Goal: Task Accomplishment & Management: Manage account settings

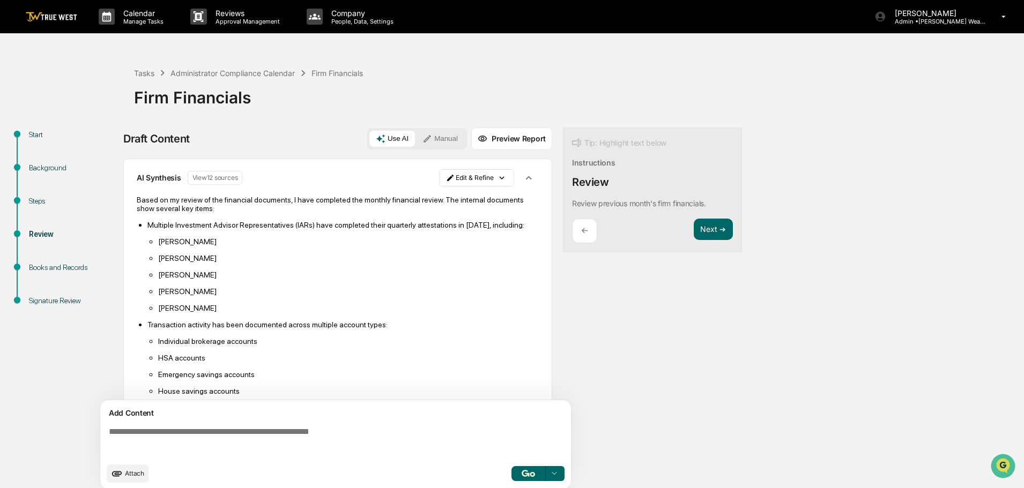
click at [140, 16] on p "Calendar" at bounding box center [142, 13] width 54 height 9
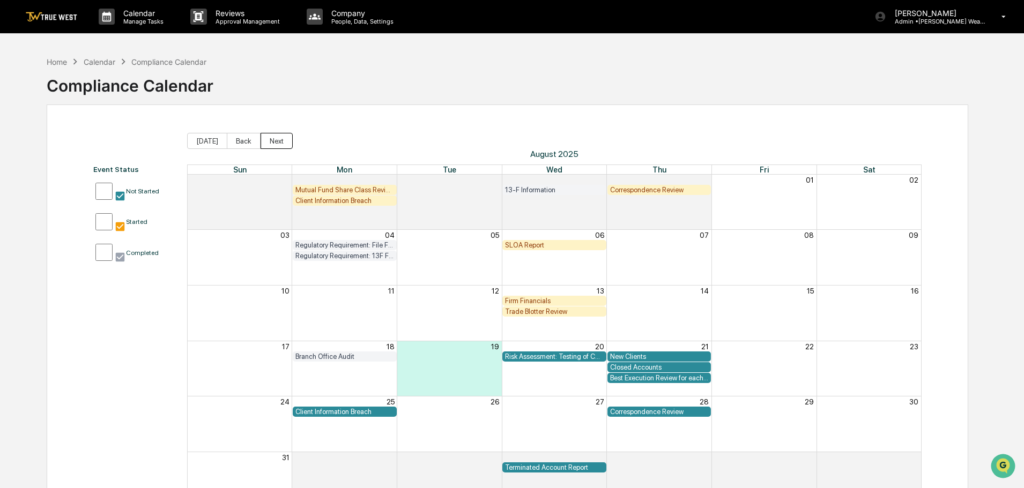
click at [273, 139] on button "Next" at bounding box center [277, 141] width 32 height 16
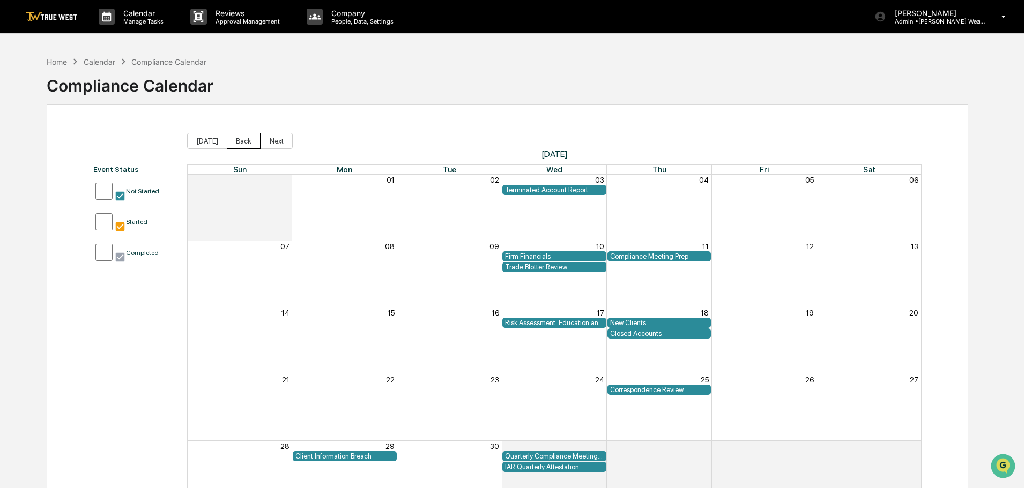
click at [239, 139] on button "Back" at bounding box center [244, 141] width 34 height 16
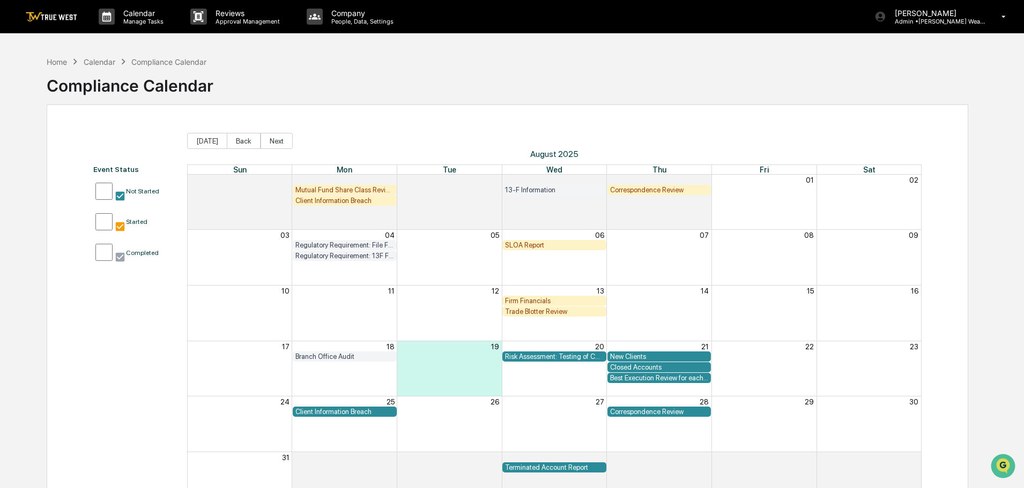
click at [221, 12] on p "Reviews" at bounding box center [246, 13] width 78 height 9
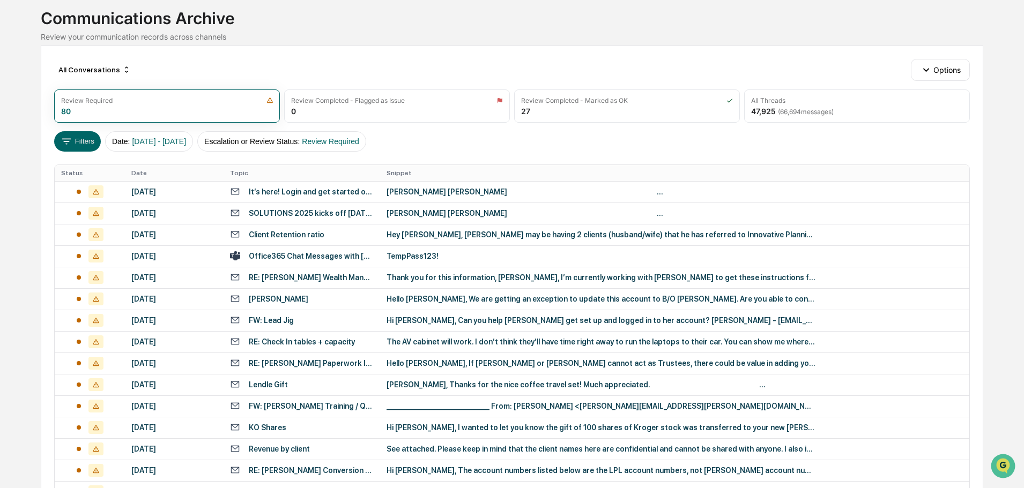
scroll to position [107, 0]
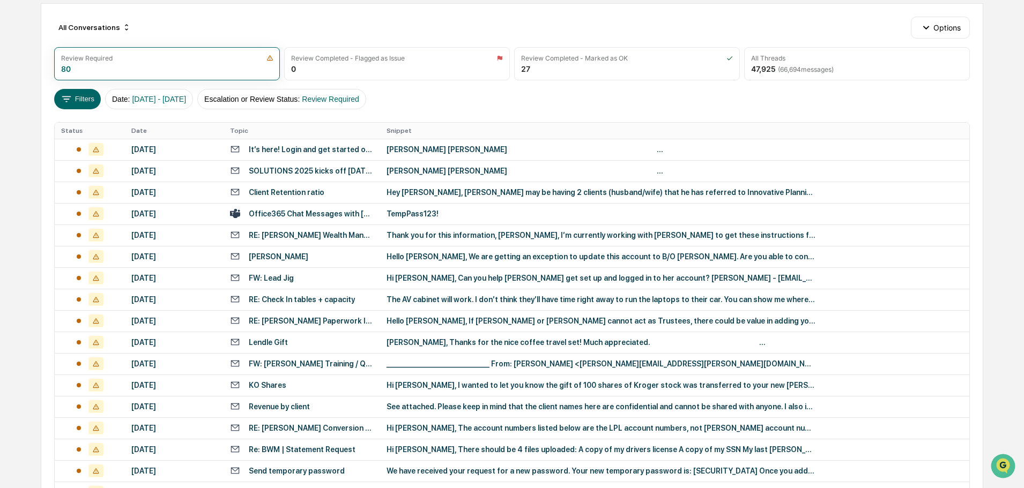
click at [93, 147] on icon at bounding box center [95, 149] width 15 height 13
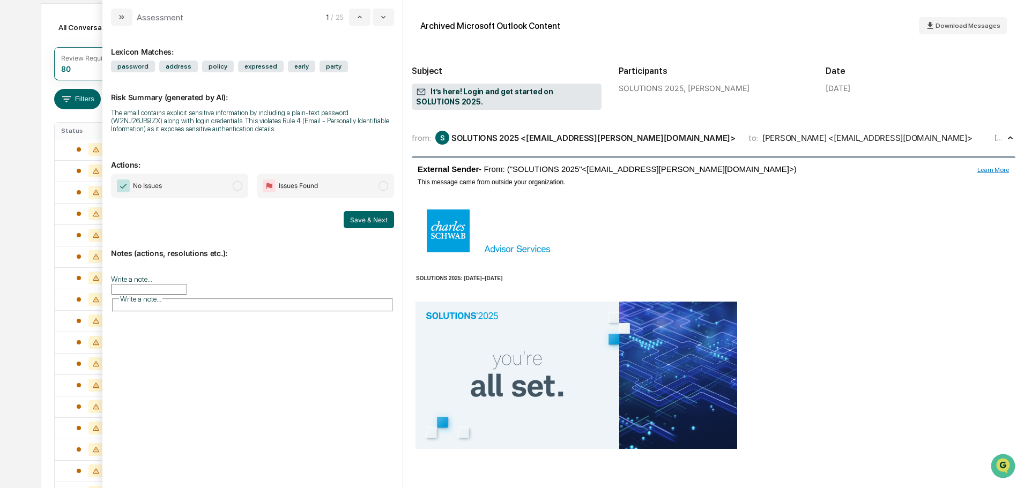
click at [515, 202] on td "modal" at bounding box center [713, 200] width 601 height 10
click at [127, 12] on button "modal" at bounding box center [121, 17] width 21 height 17
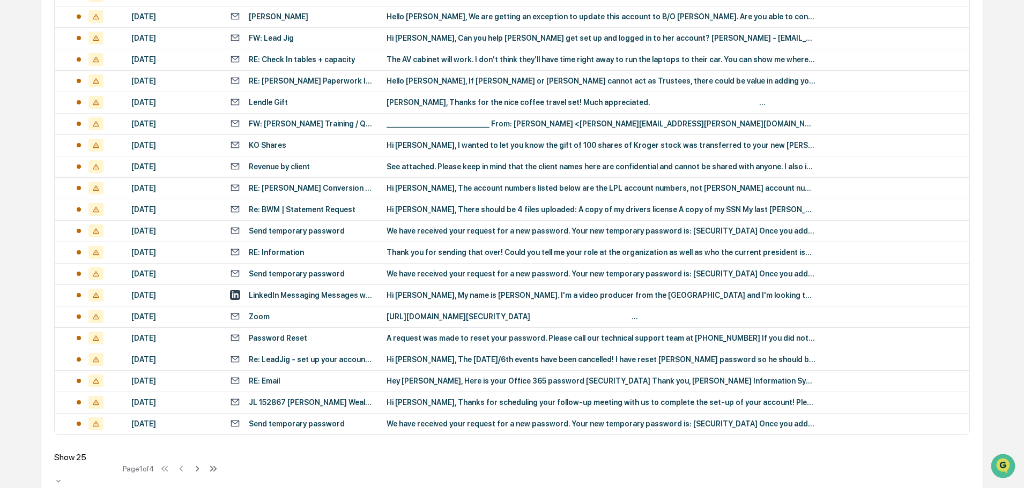
scroll to position [355, 0]
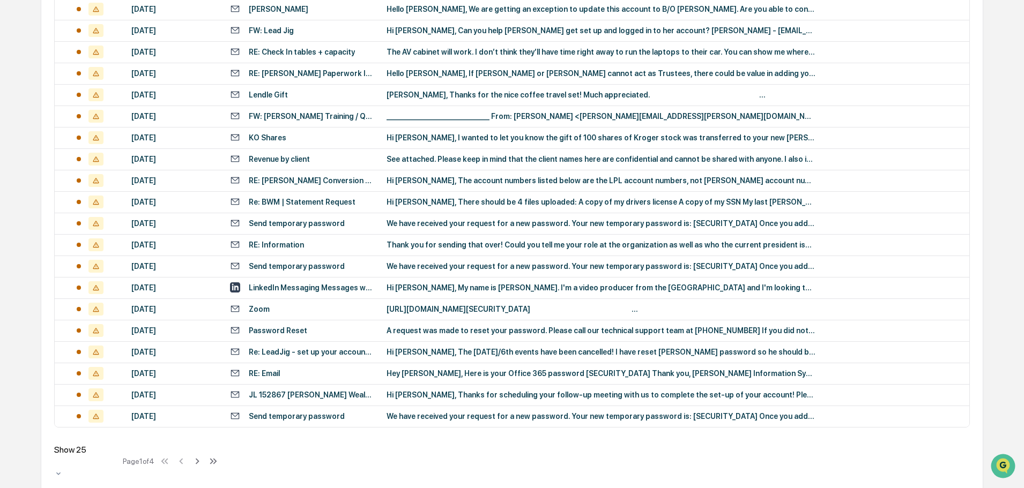
click at [202, 456] on icon at bounding box center [197, 462] width 12 height 12
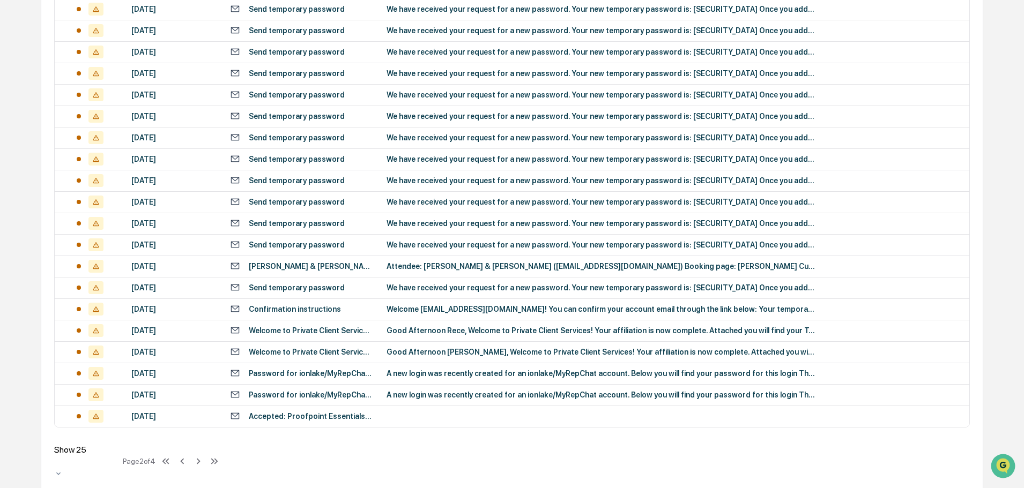
click at [204, 456] on icon at bounding box center [198, 462] width 12 height 12
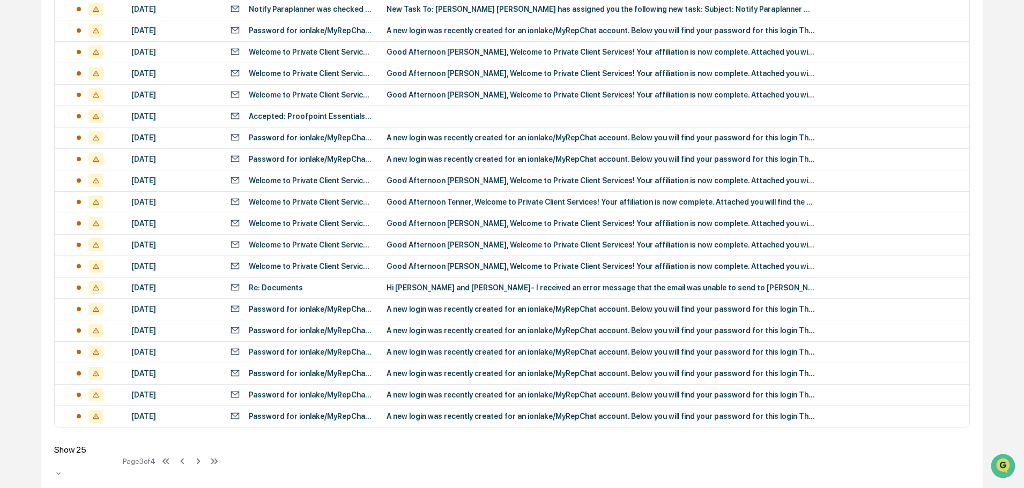
click at [199, 456] on icon at bounding box center [198, 462] width 12 height 12
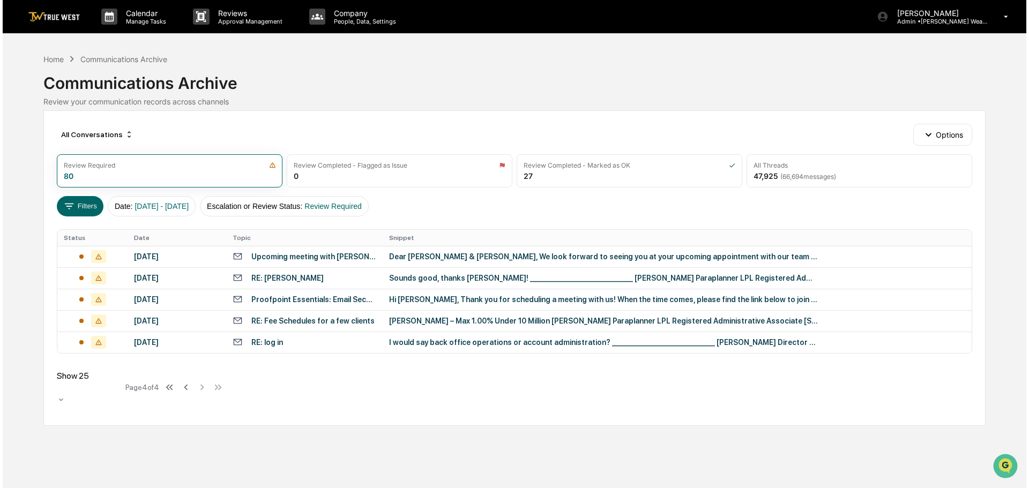
scroll to position [0, 0]
click at [96, 273] on icon at bounding box center [95, 278] width 15 height 13
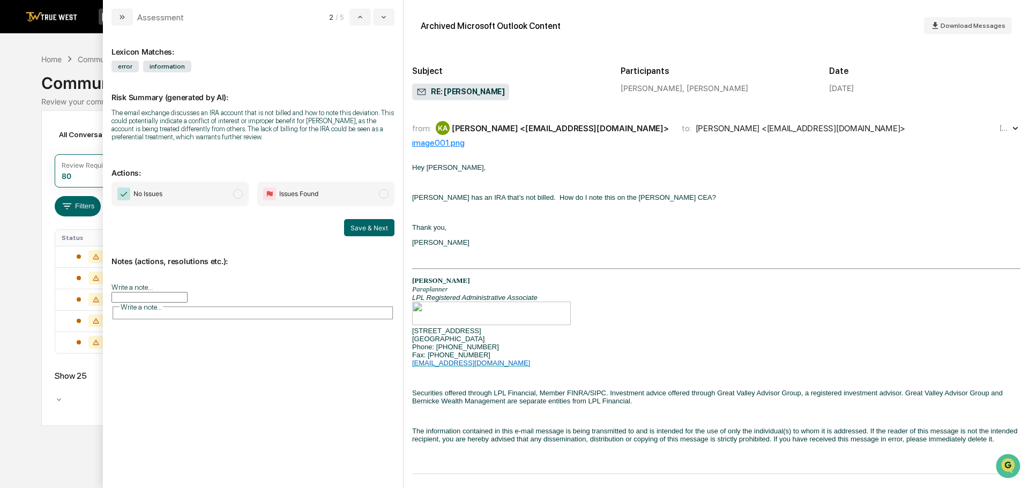
click at [122, 12] on button "modal" at bounding box center [121, 17] width 21 height 17
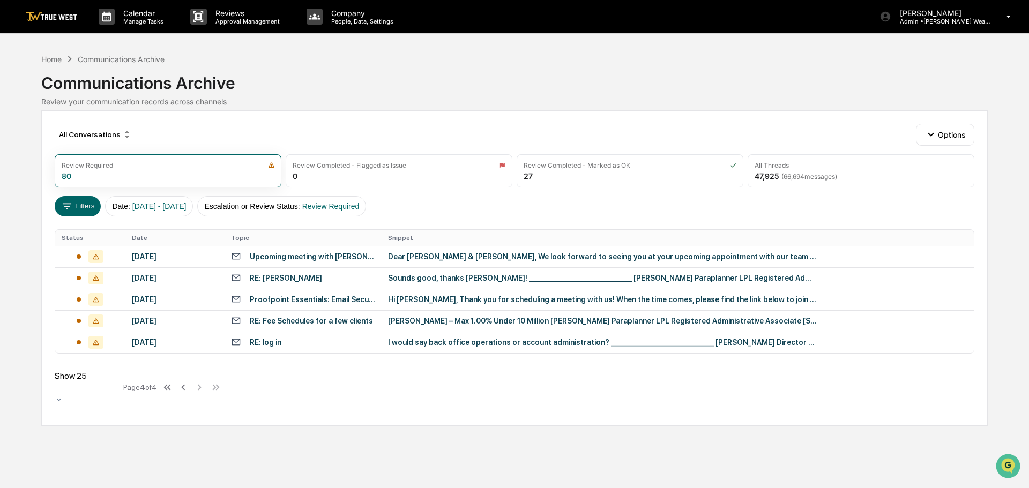
click at [92, 318] on icon at bounding box center [95, 321] width 15 height 13
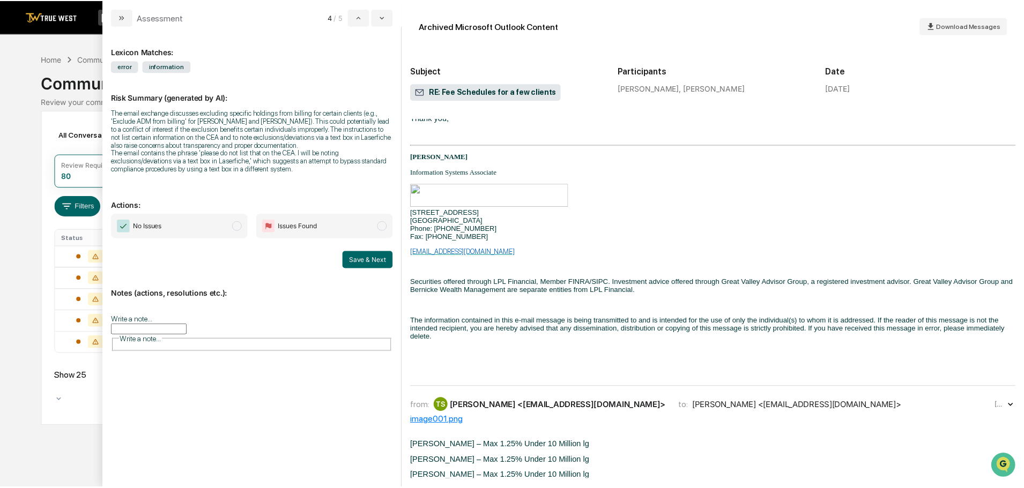
scroll to position [858, 0]
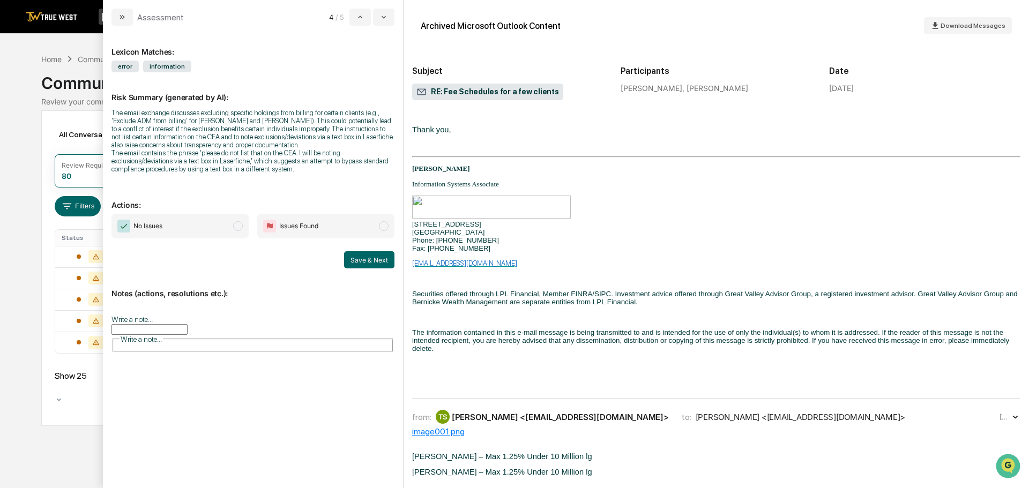
click at [123, 17] on icon "modal" at bounding box center [122, 17] width 9 height 9
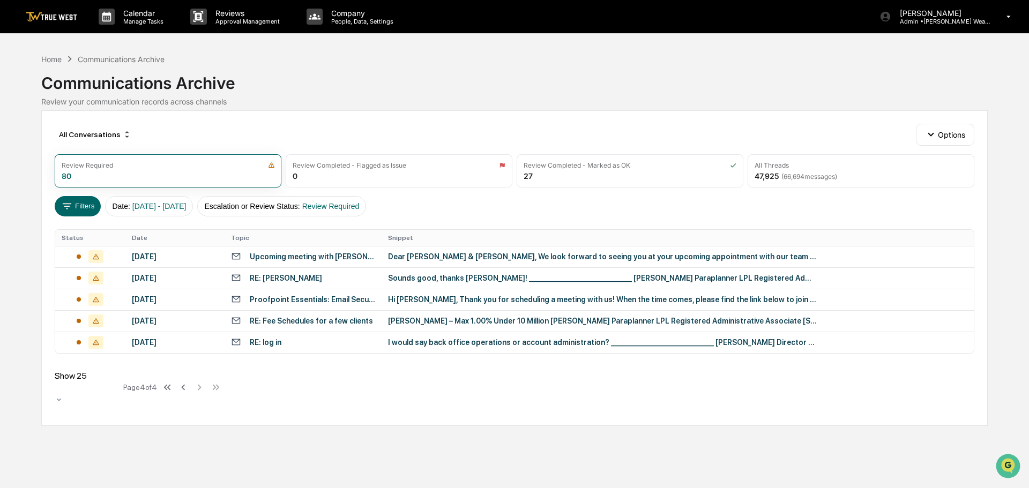
click at [354, 14] on p "Company" at bounding box center [361, 13] width 76 height 9
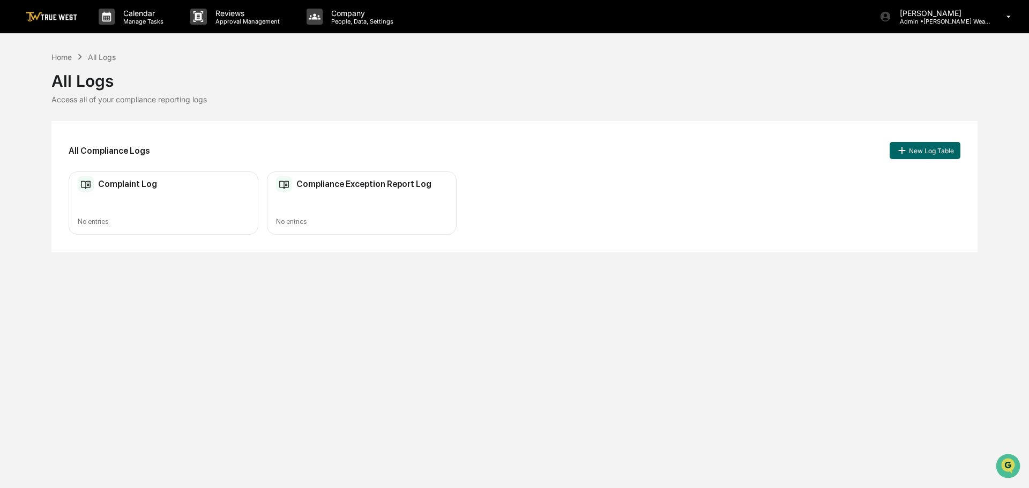
click at [352, 18] on p "People, Data, Settings" at bounding box center [361, 22] width 76 height 8
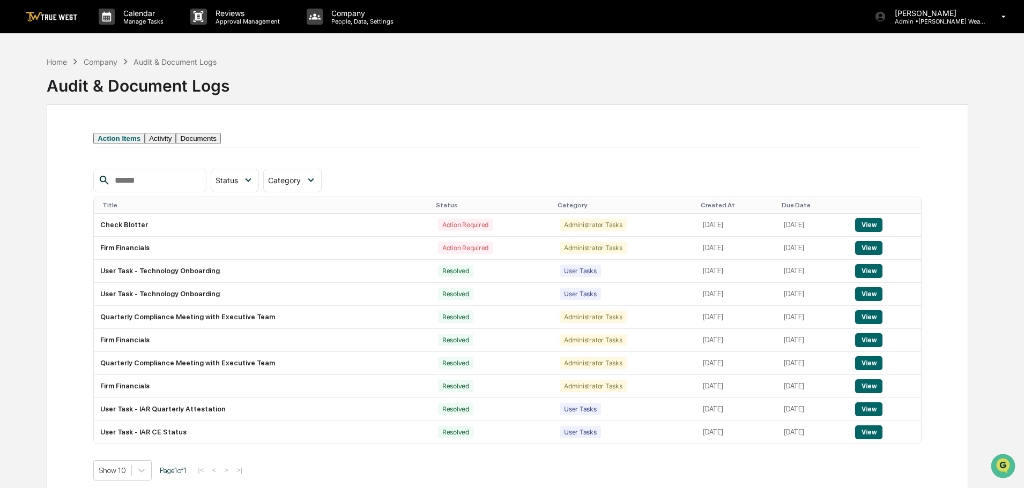
click at [352, 12] on p "Company" at bounding box center [361, 13] width 76 height 9
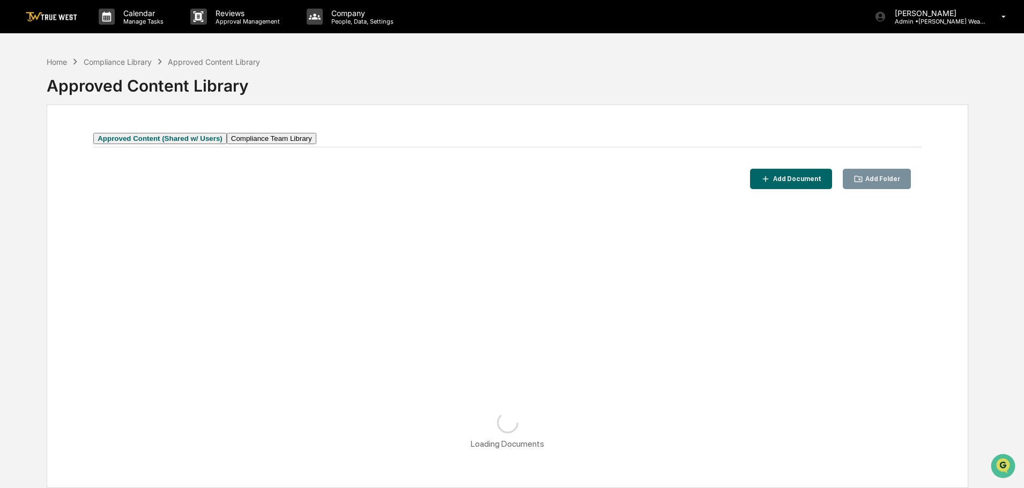
click at [341, 17] on p "Company" at bounding box center [361, 13] width 76 height 9
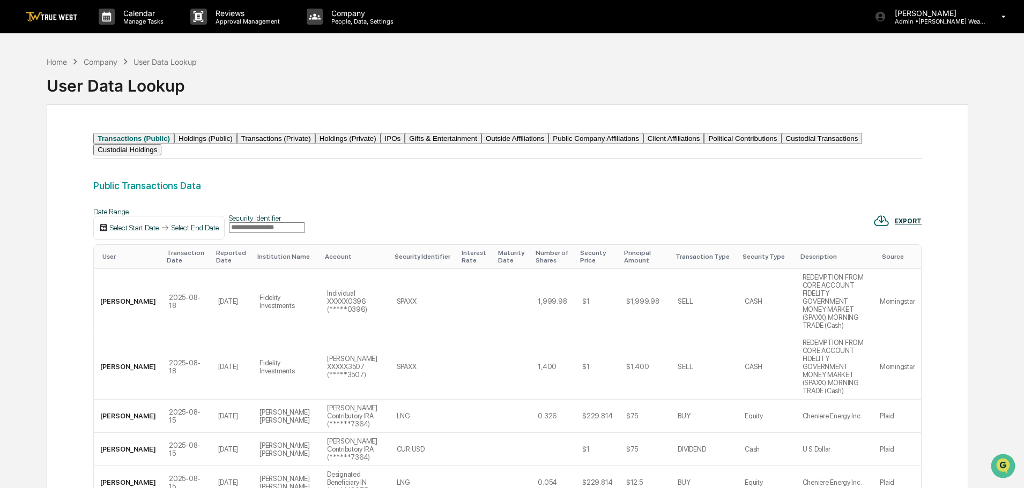
click at [107, 232] on img at bounding box center [103, 228] width 9 height 9
click at [104, 232] on img at bounding box center [103, 228] width 9 height 9
click at [155, 232] on div "Select Start Date" at bounding box center [134, 228] width 49 height 9
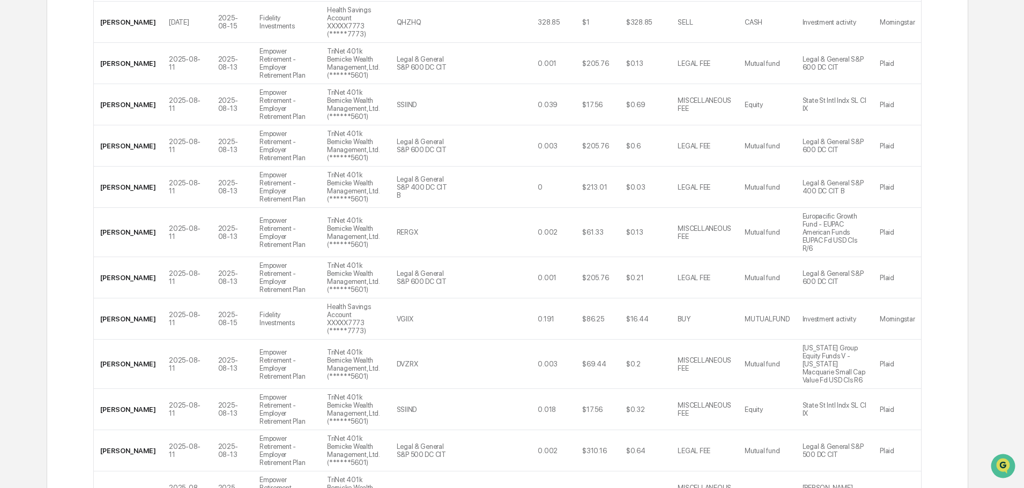
scroll to position [1822, 0]
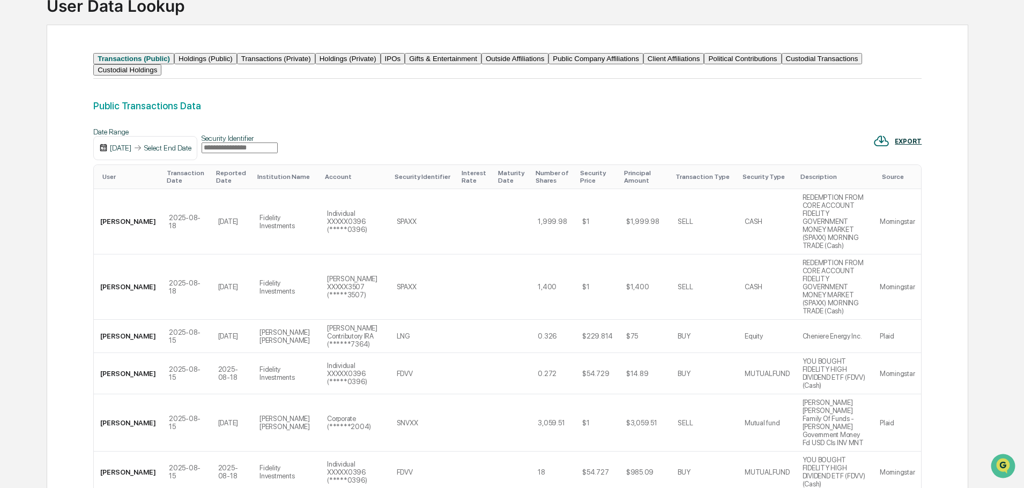
scroll to position [0, 0]
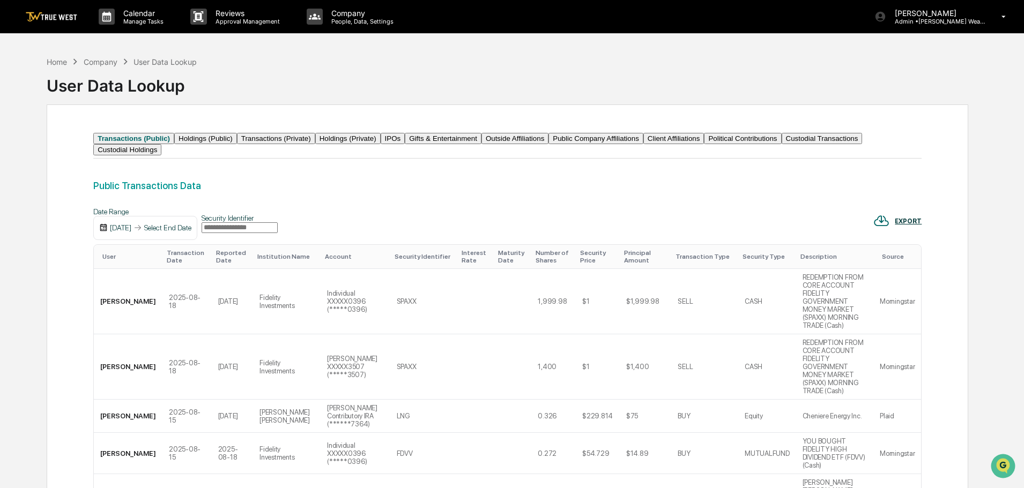
click at [782, 144] on button "Custodial Transactions" at bounding box center [822, 138] width 81 height 11
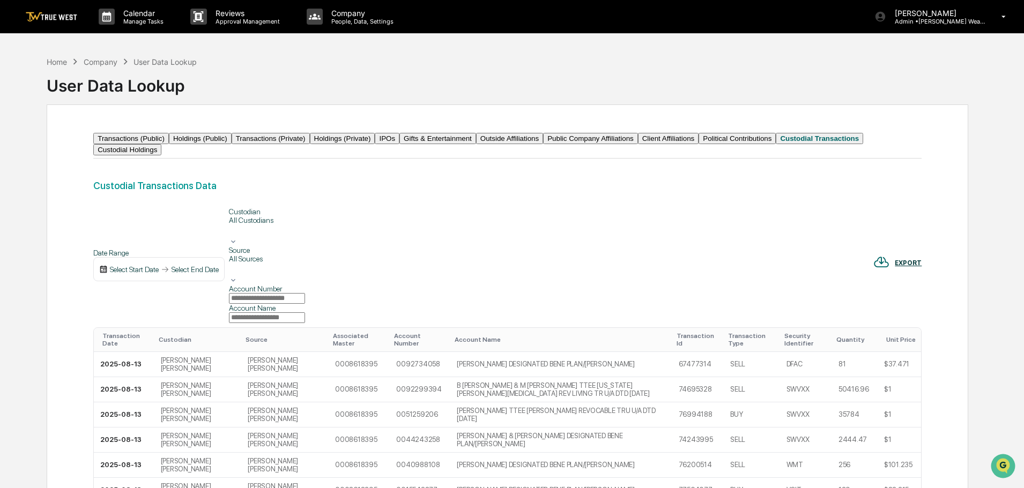
click at [58, 62] on div "Home" at bounding box center [57, 61] width 20 height 9
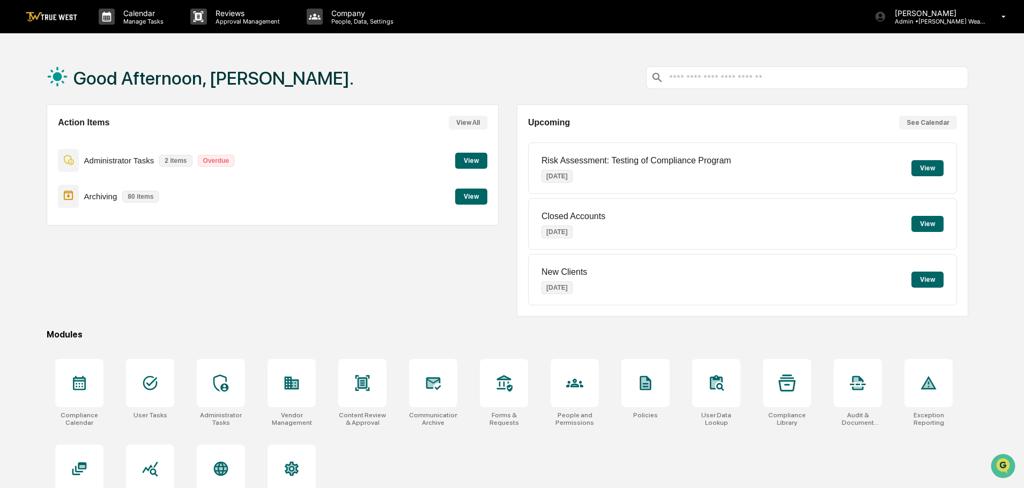
click at [288, 392] on div at bounding box center [291, 383] width 17 height 17
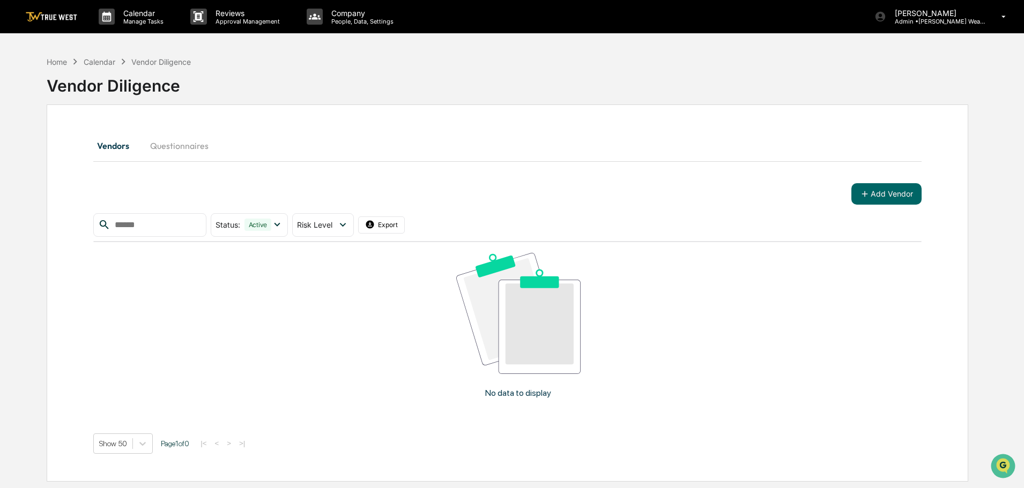
click at [187, 142] on button "Questionnaires" at bounding box center [180, 146] width 76 height 26
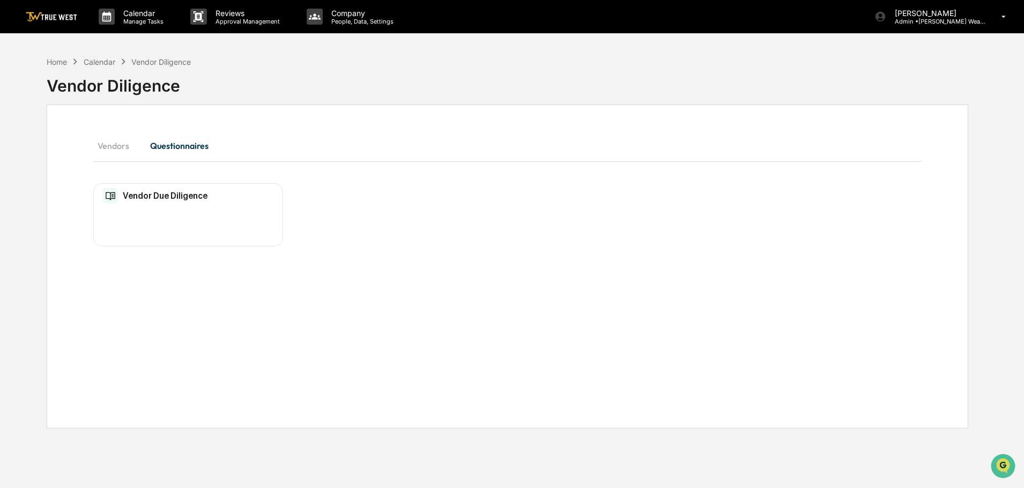
click at [184, 195] on h2 "Vendor Due Diligence" at bounding box center [165, 196] width 85 height 10
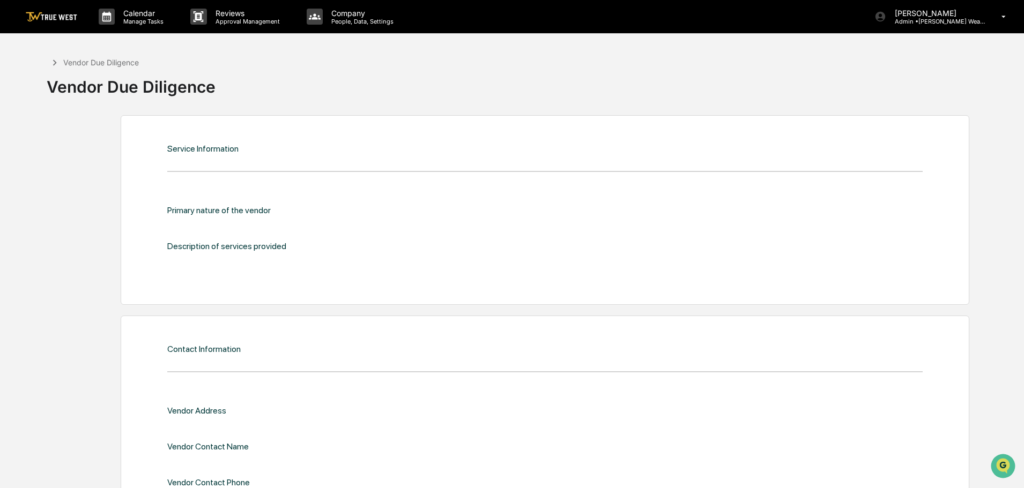
click at [257, 209] on div "Primary nature of the vendor" at bounding box center [337, 210] width 340 height 10
click at [85, 58] on div "Vendor Due Diligence" at bounding box center [101, 62] width 76 height 9
click at [132, 16] on p "Calendar" at bounding box center [142, 13] width 54 height 9
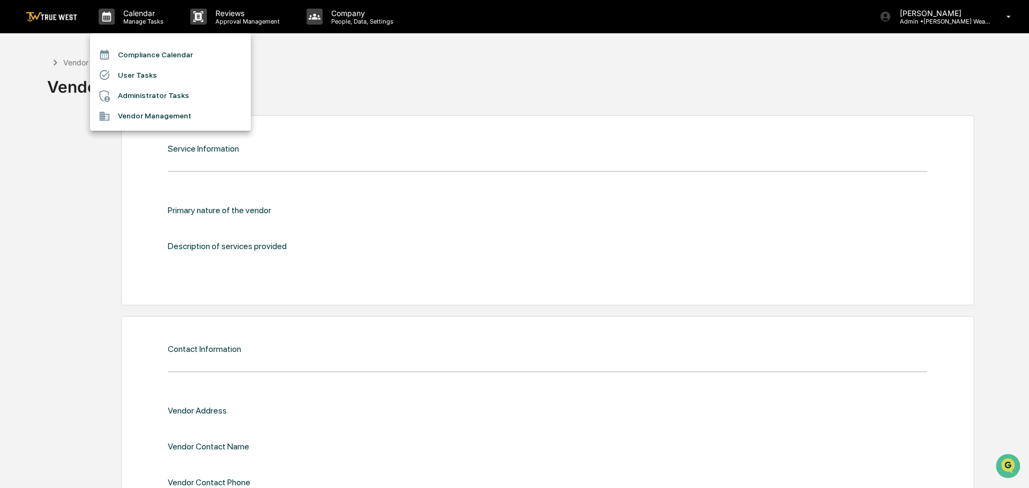
click at [147, 92] on li "Administrator Tasks" at bounding box center [170, 96] width 161 height 20
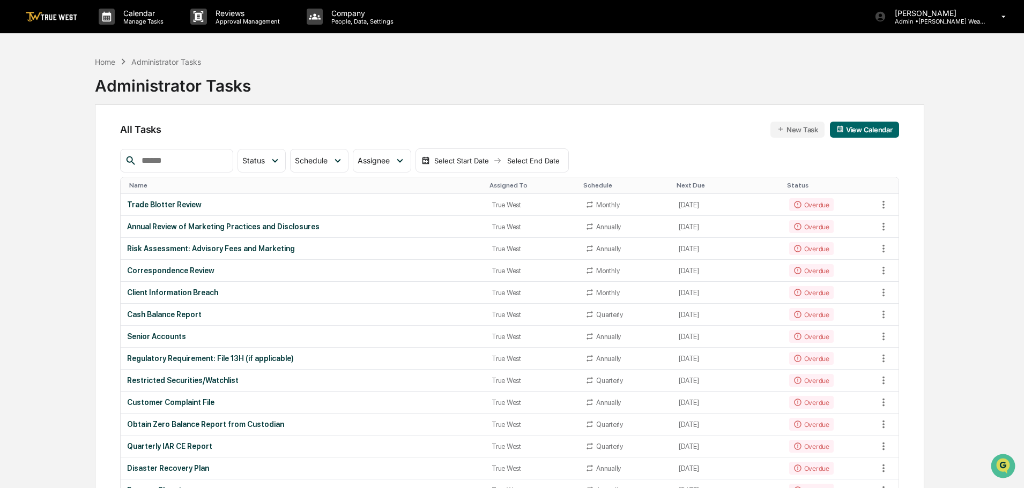
click at [234, 224] on div "Annual Review of Marketing Practices and Disclosures" at bounding box center [303, 226] width 352 height 9
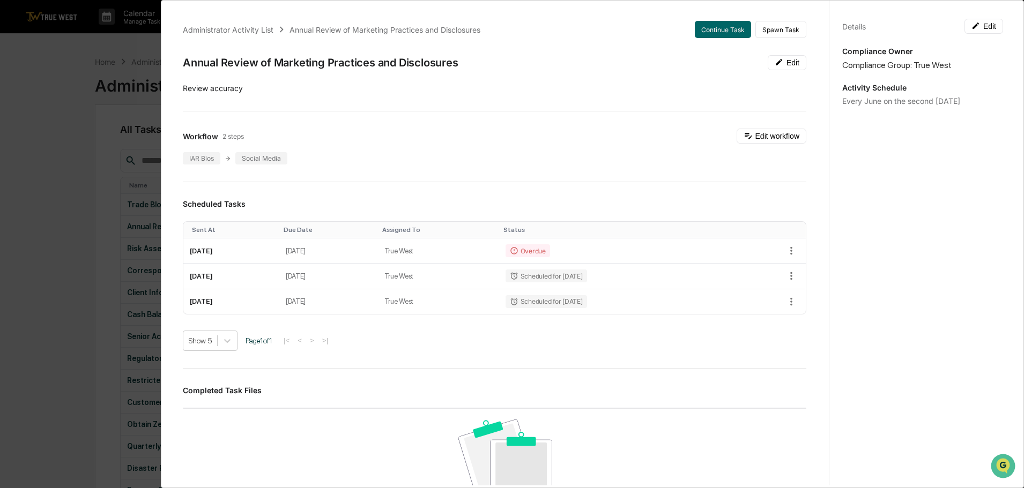
click at [107, 53] on div "Administrator Activity List Annual Review of Marketing Practices and Disclosure…" at bounding box center [512, 244] width 1024 height 488
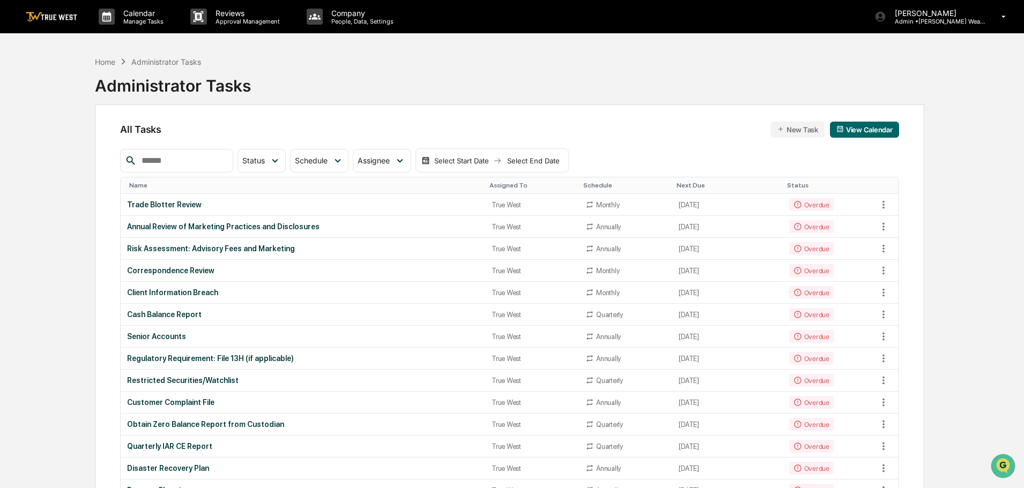
click at [197, 291] on div "Client Information Breach" at bounding box center [303, 292] width 352 height 9
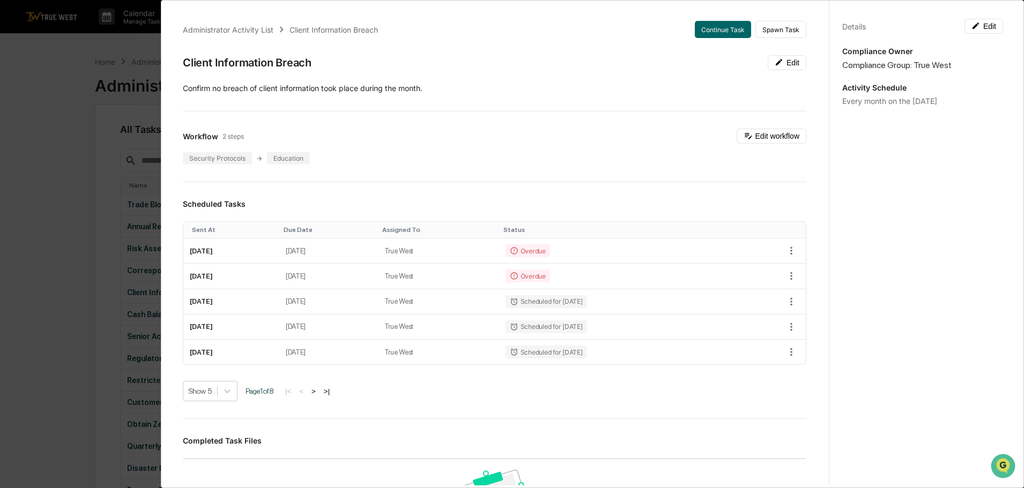
click at [785, 272] on icon "button" at bounding box center [791, 276] width 12 height 12
click at [801, 293] on li "Mark as Completed" at bounding box center [822, 295] width 88 height 20
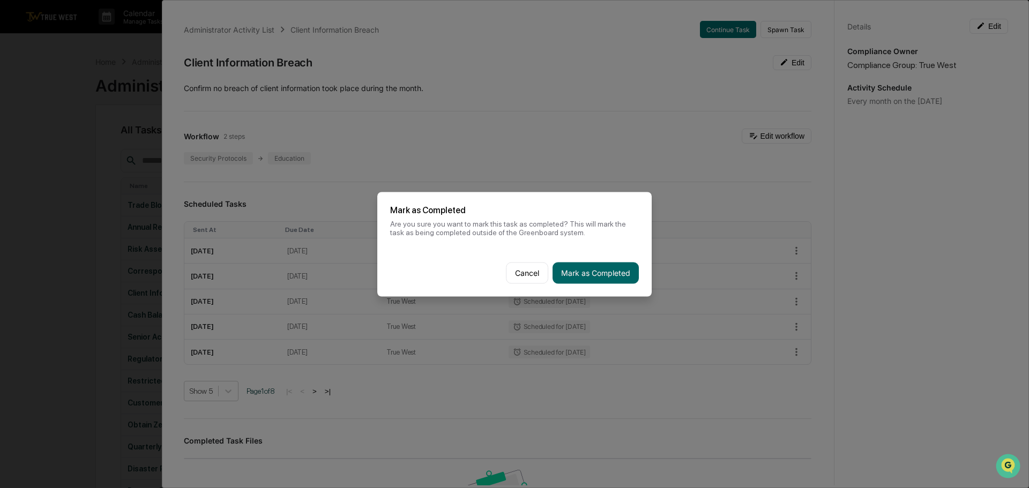
click at [592, 270] on button "Mark as Completed" at bounding box center [596, 272] width 86 height 21
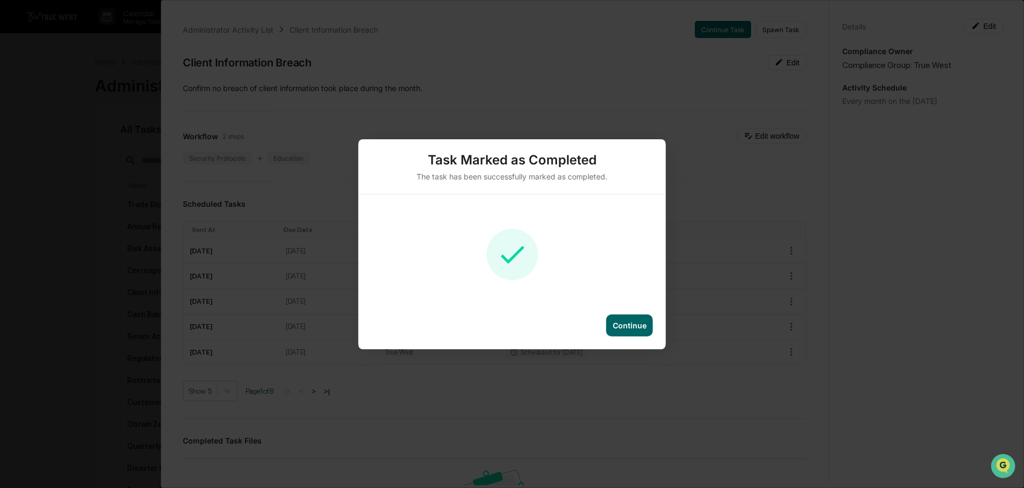
click at [639, 328] on div "Continue" at bounding box center [630, 325] width 34 height 9
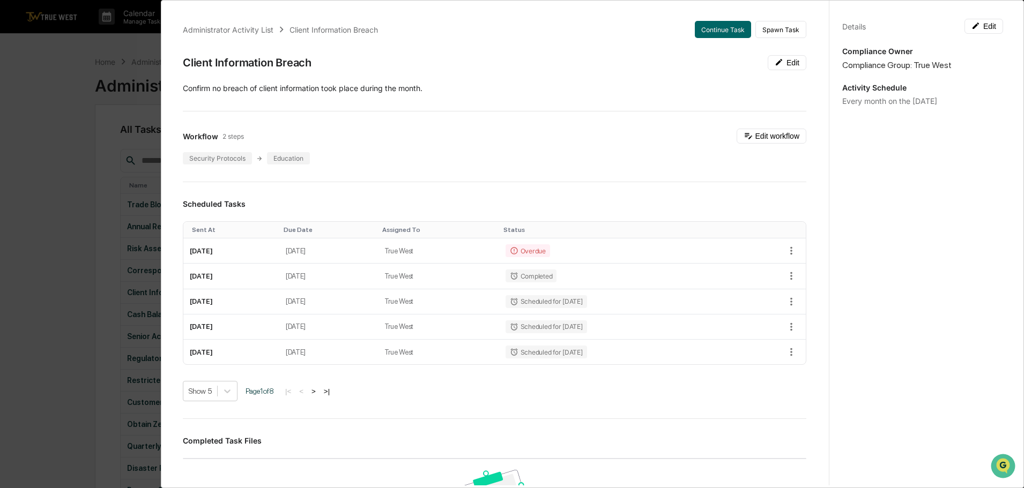
click at [146, 43] on div "Administrator Activity List Client Information Breach Continue Task Spawn Task …" at bounding box center [512, 244] width 1024 height 488
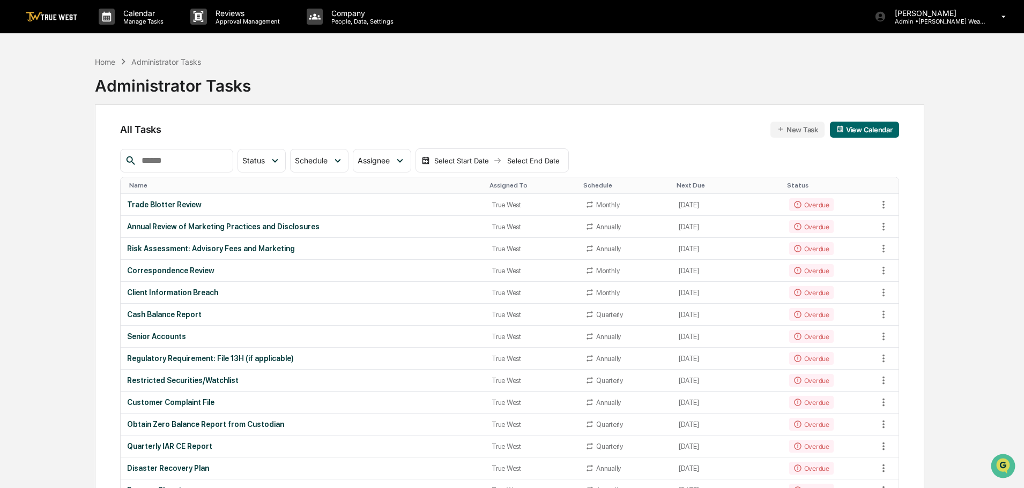
click at [176, 333] on div "Senior Accounts" at bounding box center [303, 336] width 352 height 9
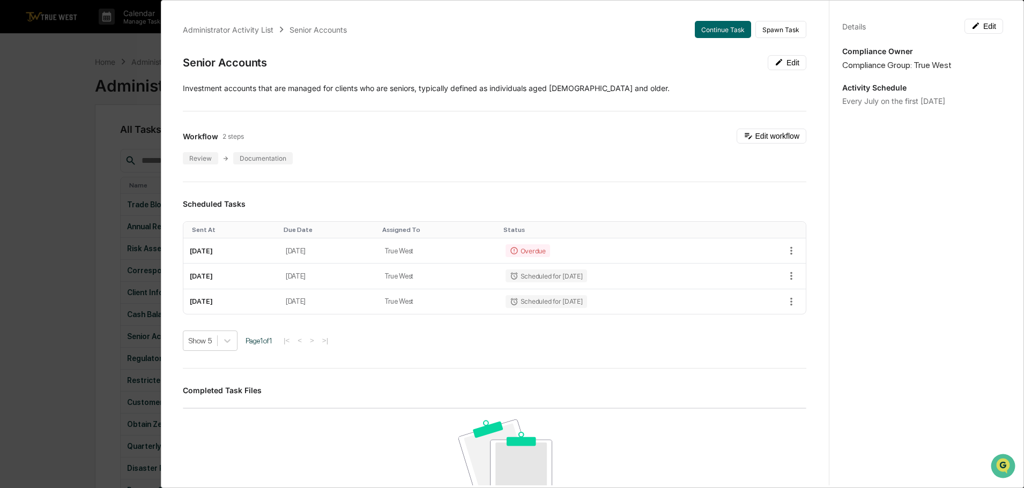
click at [99, 34] on div "Administrator Activity List Senior Accounts Continue Task Spawn Task Senior Acc…" at bounding box center [512, 244] width 1024 height 488
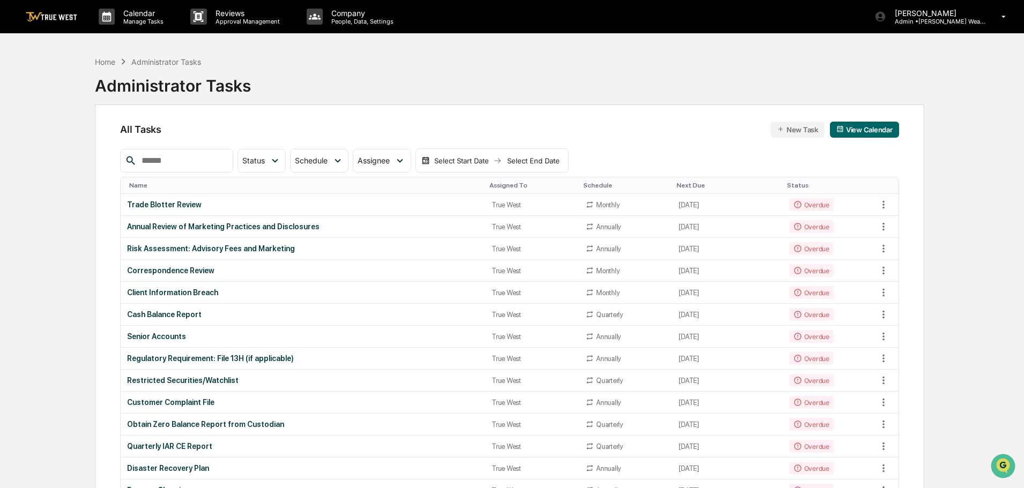
click at [208, 361] on div "Regulatory Requirement: File 13H (if applicable)" at bounding box center [303, 358] width 352 height 9
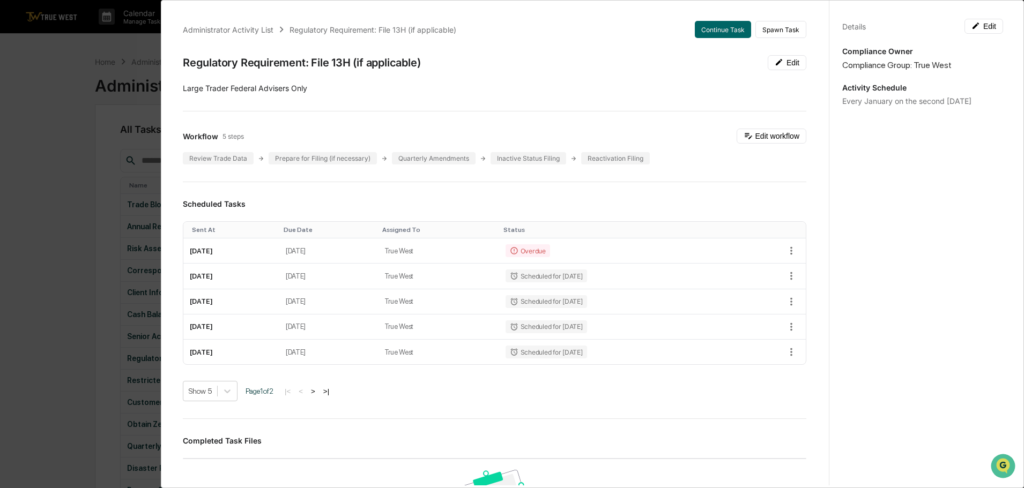
click at [94, 54] on div "Administrator Activity List Regulatory Requirement: File 13H (if applicable) Co…" at bounding box center [512, 244] width 1024 height 488
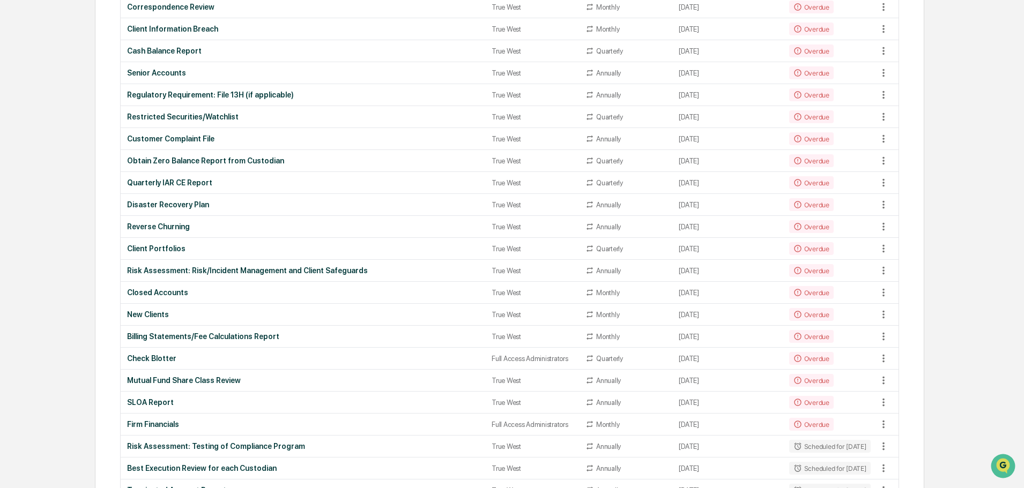
scroll to position [322, 0]
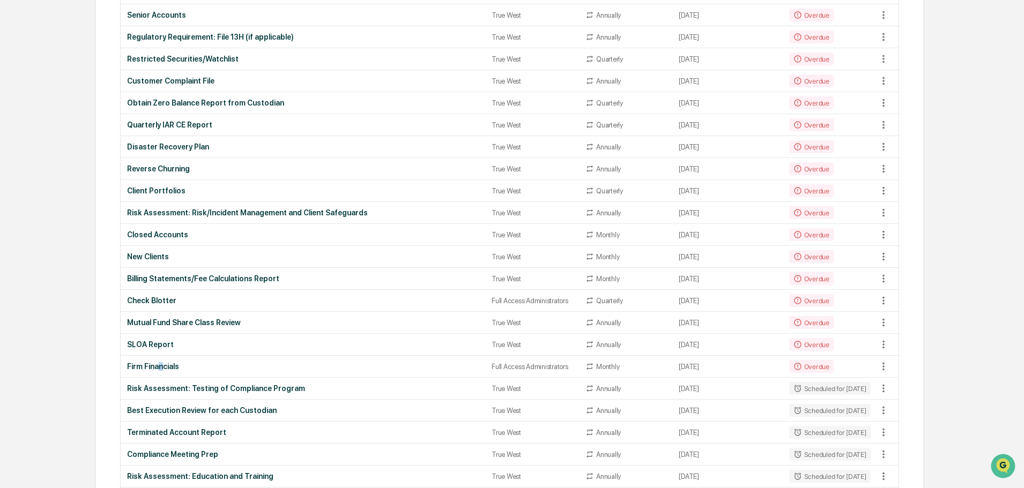
click at [160, 366] on div "Firm Financials" at bounding box center [303, 366] width 352 height 9
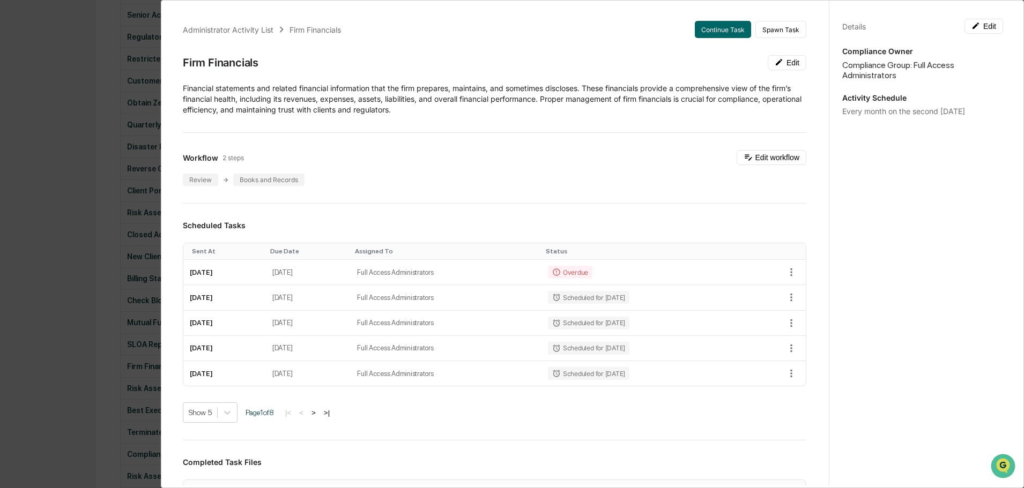
click at [83, 31] on div "Administrator Activity List Firm Financials Continue Task Spawn Task Firm Finan…" at bounding box center [512, 244] width 1024 height 488
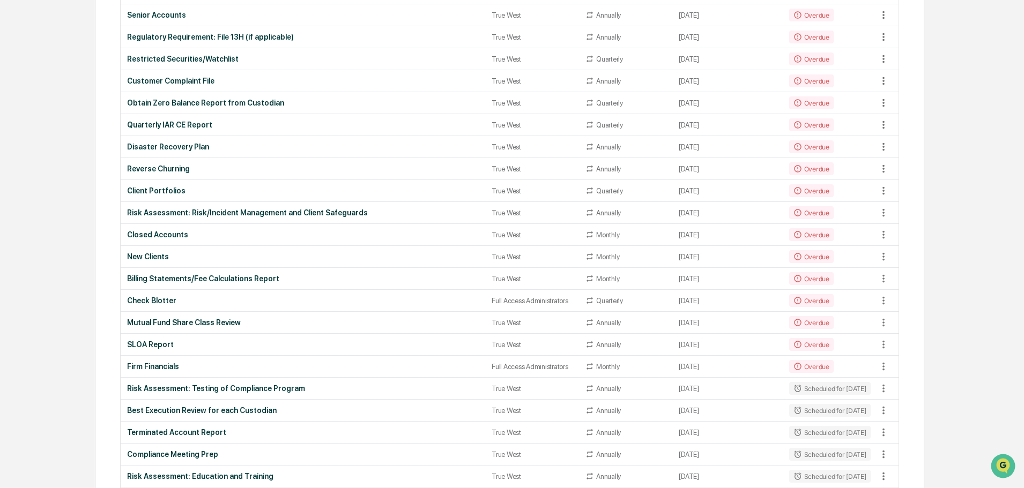
click at [159, 299] on div "Check Blotter" at bounding box center [303, 300] width 352 height 9
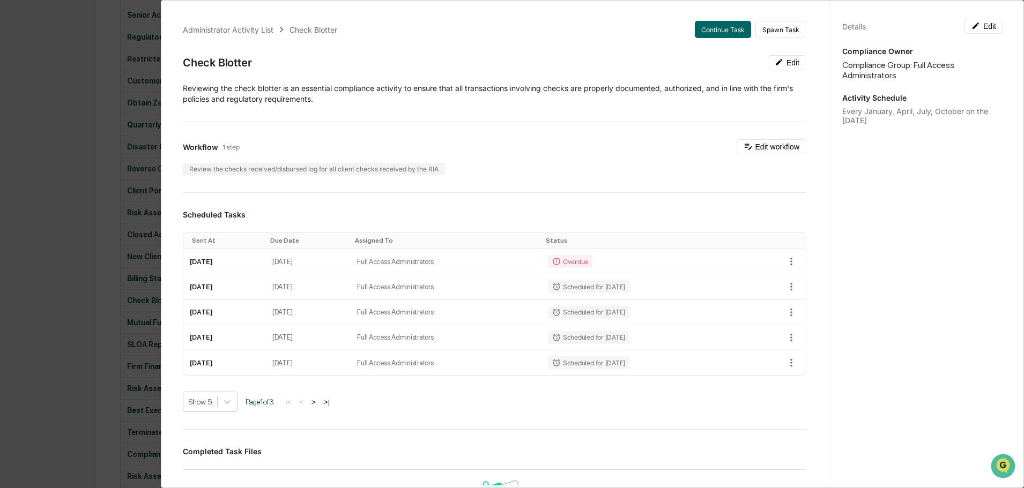
drag, startPoint x: 66, startPoint y: 66, endPoint x: 217, endPoint y: 185, distance: 192.3
click at [66, 66] on div "Administrator Activity List Check Blotter Continue Task Spawn Task Check Blotte…" at bounding box center [512, 244] width 1024 height 488
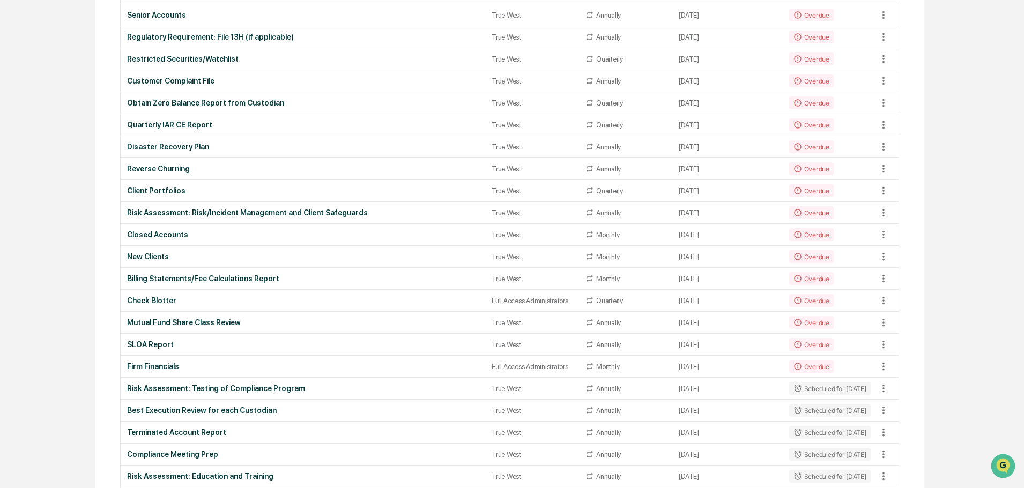
click at [193, 321] on div "Mutual Fund Share Class Review" at bounding box center [303, 322] width 352 height 9
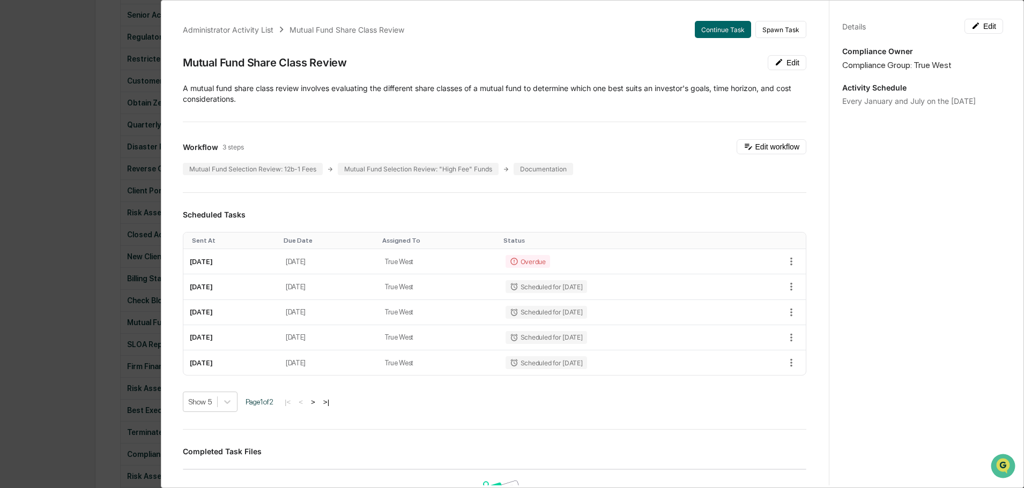
click at [100, 20] on div "Administrator Activity List Mutual Fund Share Class Review Continue Task Spawn …" at bounding box center [512, 244] width 1024 height 488
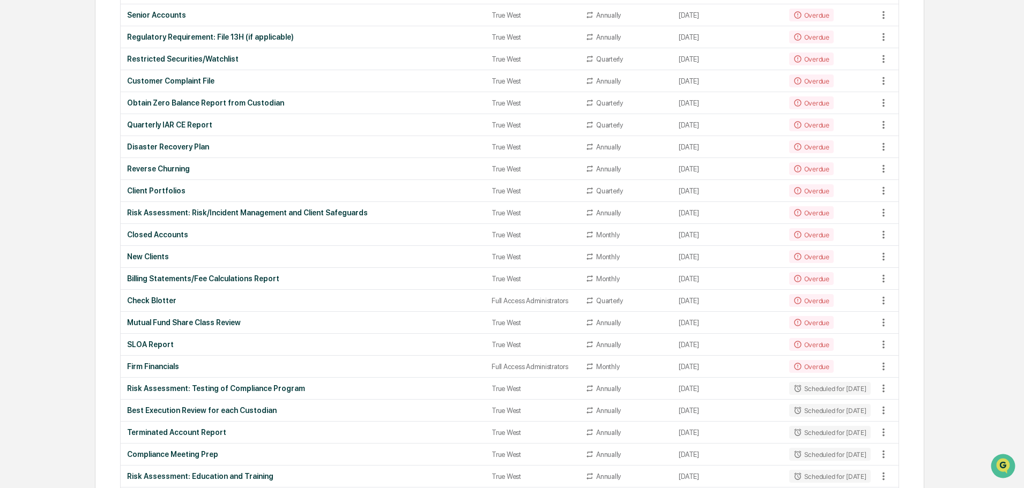
click at [171, 170] on div "Reverse Churning" at bounding box center [303, 169] width 352 height 9
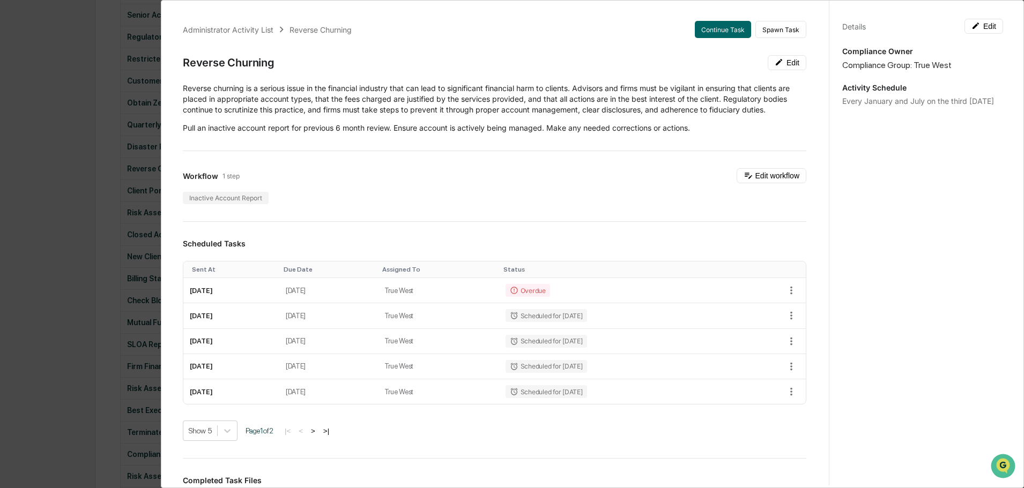
click at [69, 63] on div "Administrator Activity List Reverse Churning Continue Task Spawn Task Reverse C…" at bounding box center [512, 244] width 1024 height 488
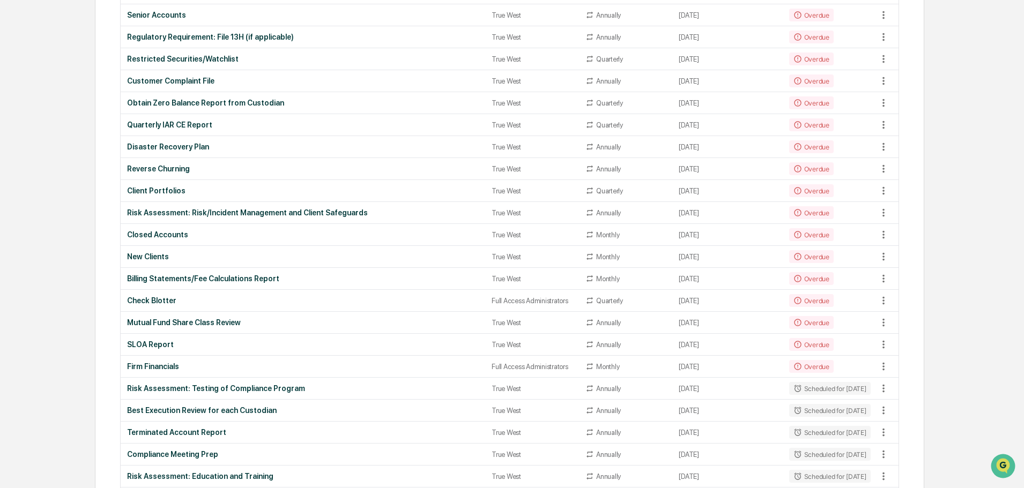
click at [148, 259] on div "New Clients" at bounding box center [303, 256] width 352 height 9
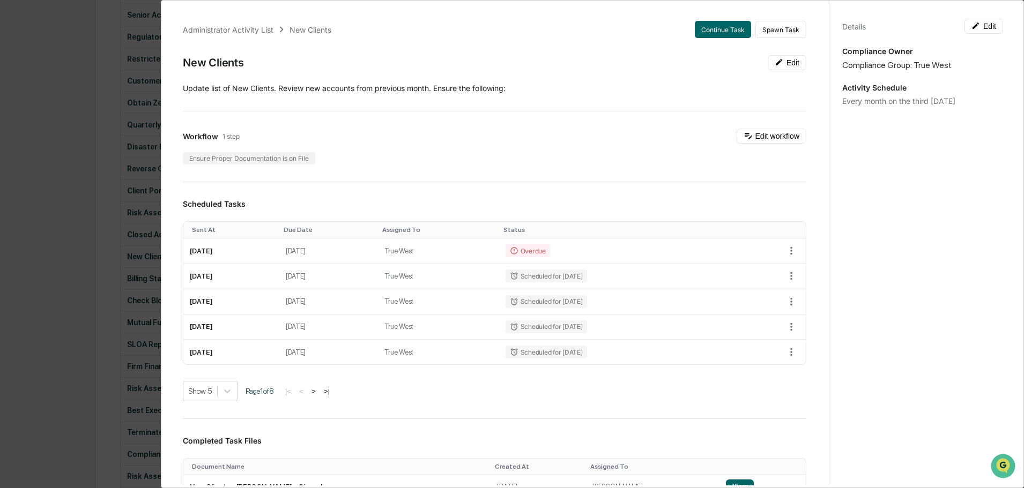
click at [534, 88] on p "Update list of New Clients. Review new accounts from previous month. Ensure the…" at bounding box center [494, 88] width 623 height 11
click at [526, 92] on p "Update list of New Clients. Review new accounts from previous month. Ensure the…" at bounding box center [494, 88] width 623 height 11
click at [503, 92] on p "Update list of New Clients. Review new accounts from previous month. Ensure the…" at bounding box center [494, 88] width 623 height 11
click at [474, 92] on p "Update list of New Clients. Review new accounts from previous month. Ensure the…" at bounding box center [494, 88] width 623 height 11
click at [779, 61] on button "Edit" at bounding box center [787, 62] width 39 height 15
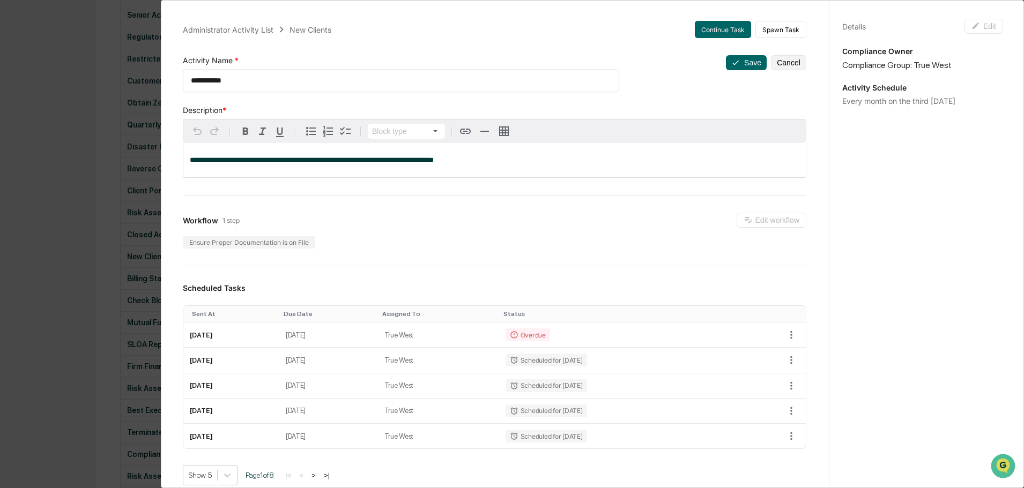
click at [779, 61] on button "Cancel" at bounding box center [788, 62] width 35 height 15
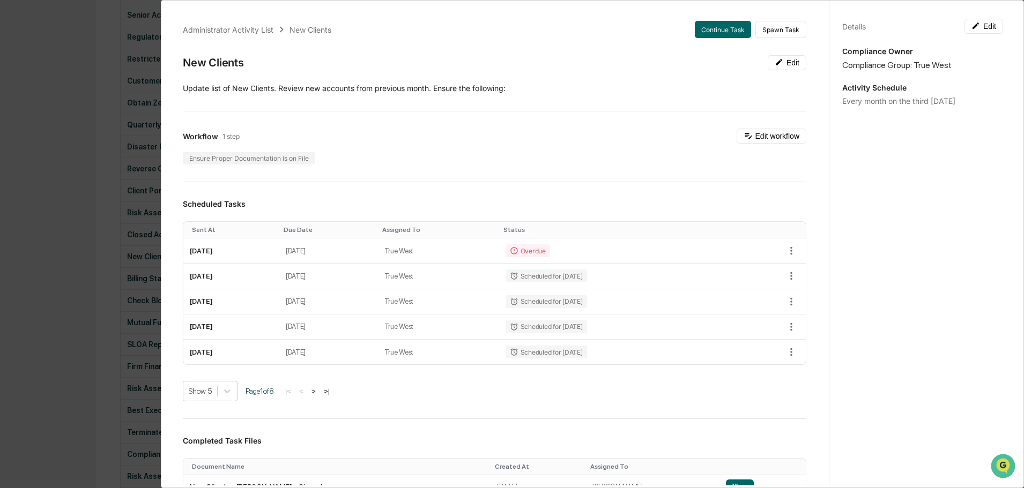
click at [210, 91] on p "Update list of New Clients. Review new accounts from previous month. Ensure the…" at bounding box center [494, 88] width 623 height 11
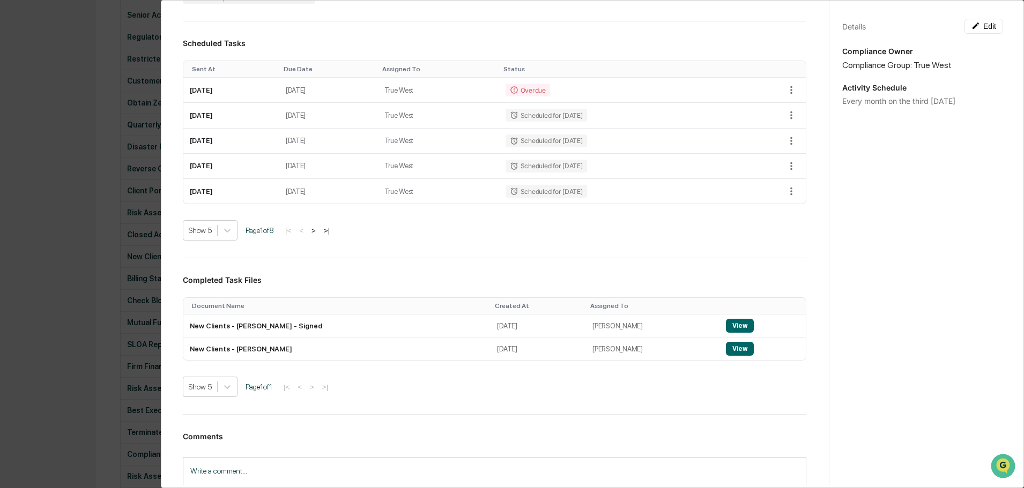
scroll to position [136, 0]
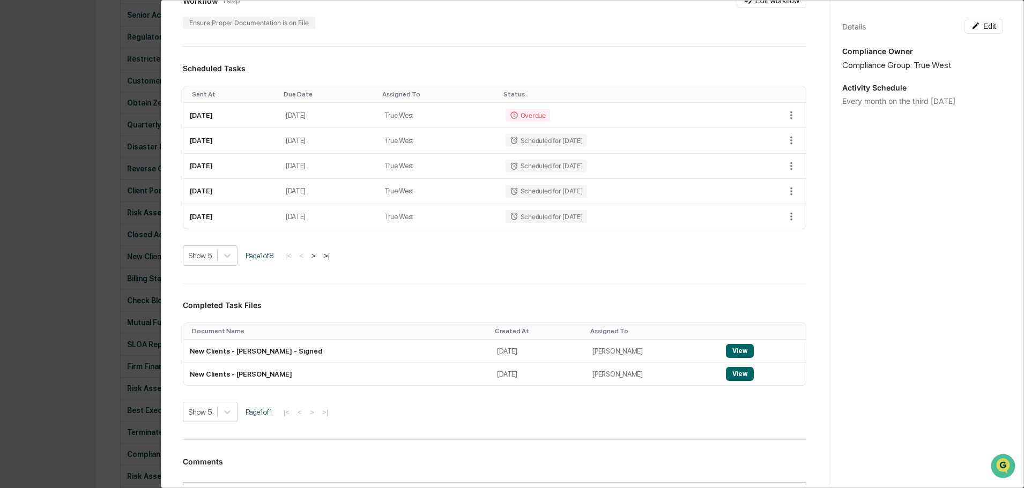
click at [726, 369] on button "View" at bounding box center [740, 374] width 28 height 14
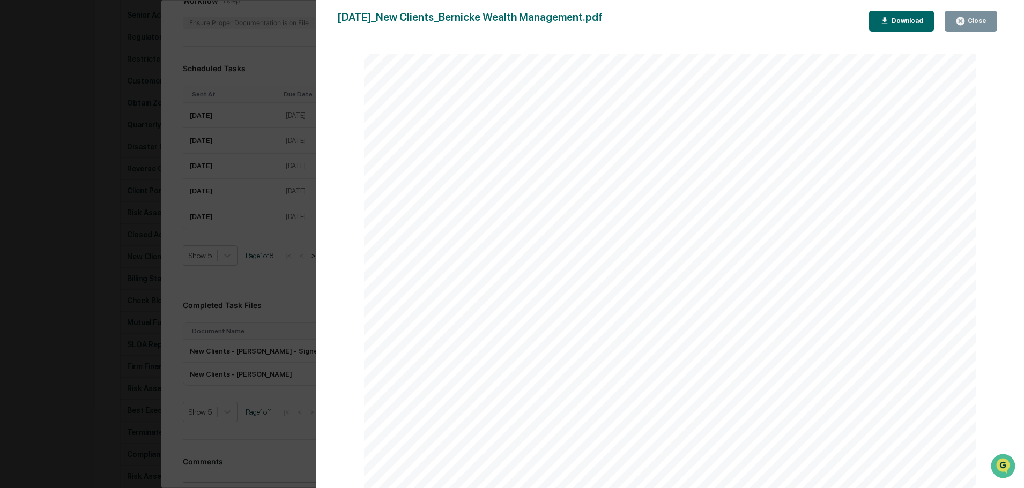
scroll to position [214, 0]
click at [980, 18] on div "Close" at bounding box center [975, 21] width 21 height 8
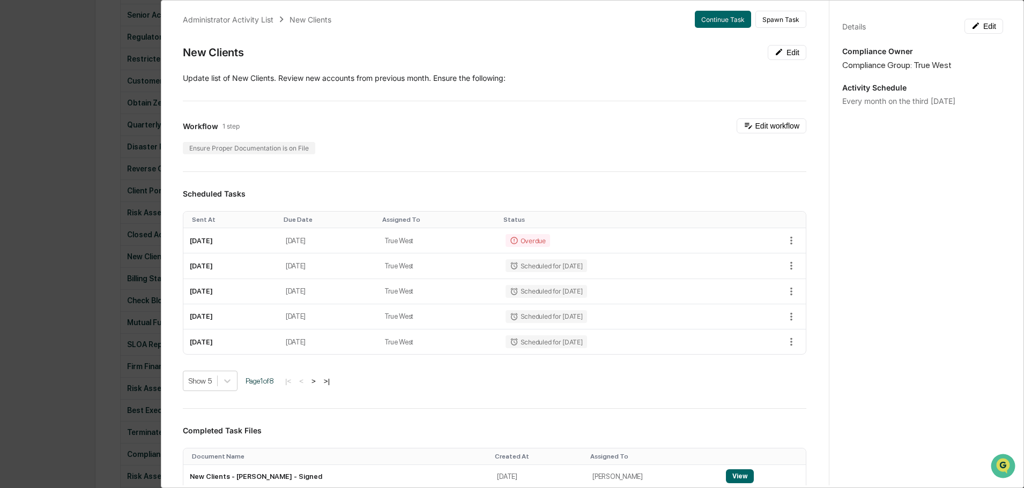
scroll to position [0, 0]
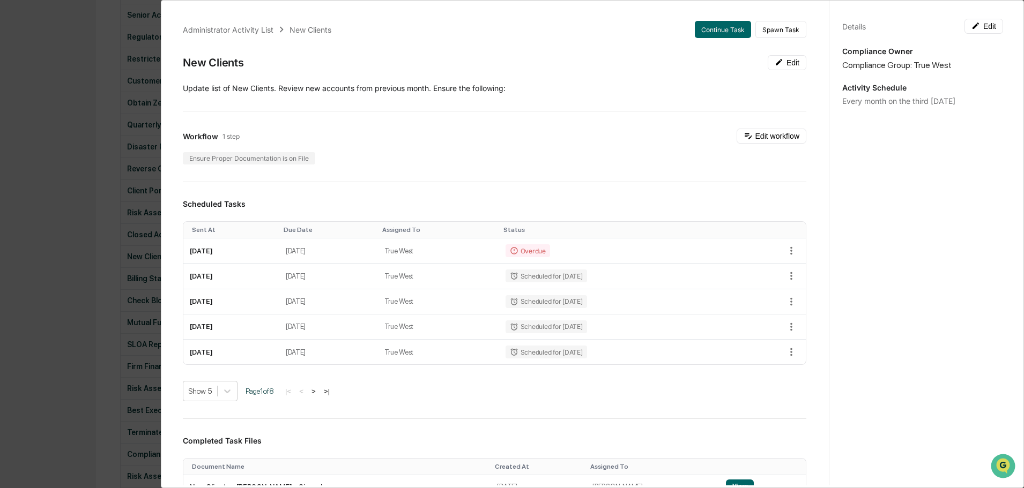
click at [70, 40] on div "Administrator Activity List New Clients Continue Task Spawn Task New Clients Ed…" at bounding box center [512, 244] width 1024 height 488
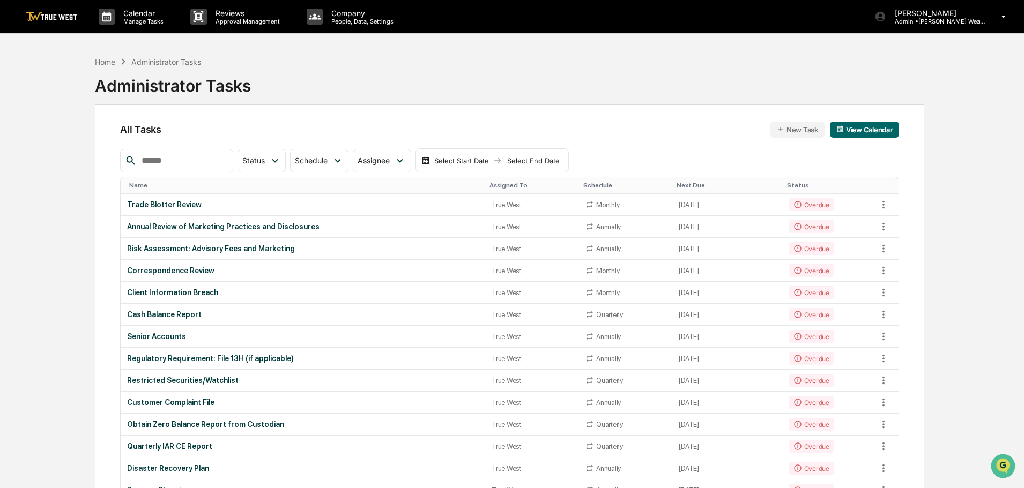
click at [234, 16] on p "Reviews" at bounding box center [246, 13] width 78 height 9
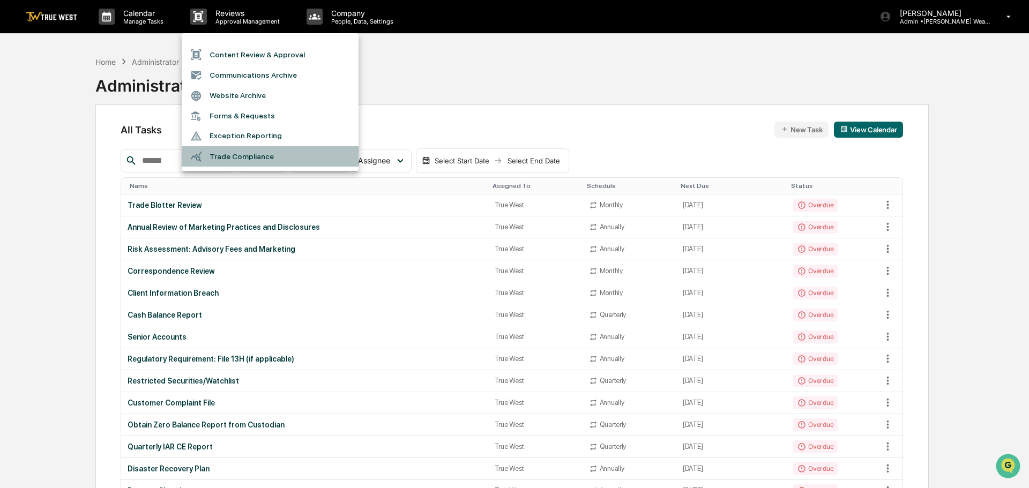
click at [233, 157] on li "Trade Compliance" at bounding box center [270, 156] width 177 height 20
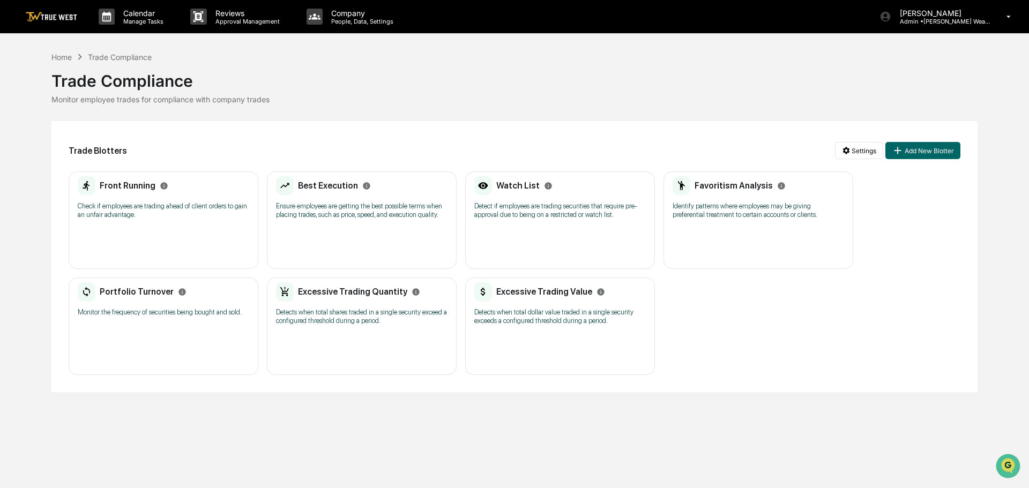
click at [757, 206] on p "Identify patterns where employees may be giving preferential treatment to certa…" at bounding box center [759, 210] width 172 height 17
click at [369, 304] on div "Excessive Trading Quantity Detects when total shares traded in a single securit…" at bounding box center [362, 307] width 172 height 50
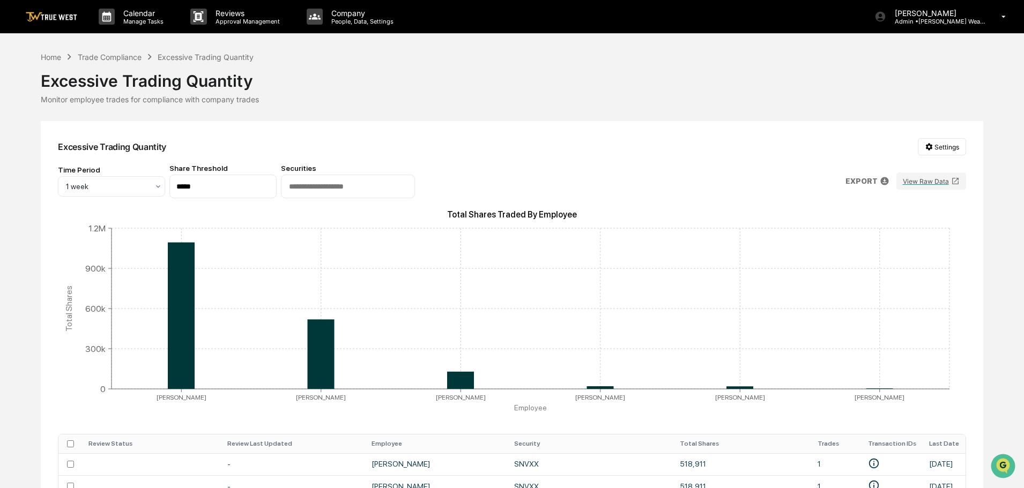
click at [117, 51] on div "Home Trade Compliance Excessive Trading Quantity" at bounding box center [147, 57] width 213 height 12
click at [127, 56] on div "Trade Compliance" at bounding box center [110, 57] width 64 height 9
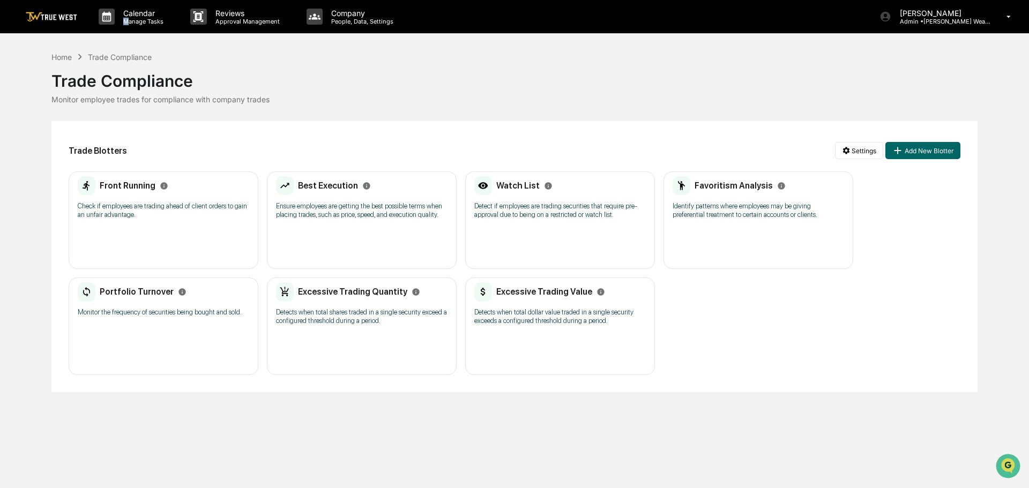
click at [128, 20] on p "Manage Tasks" at bounding box center [142, 22] width 54 height 8
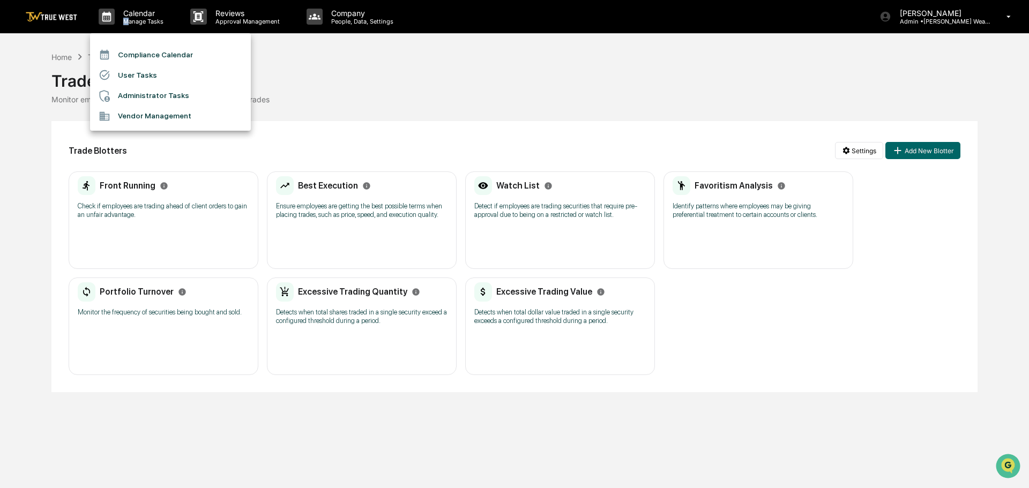
click at [142, 70] on li "User Tasks" at bounding box center [170, 75] width 161 height 20
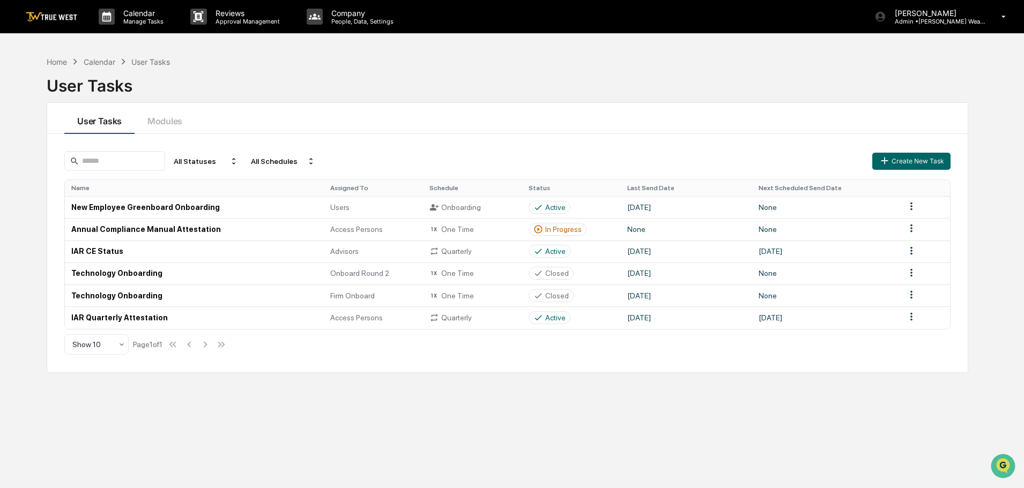
click at [138, 14] on p "Calendar" at bounding box center [142, 13] width 54 height 9
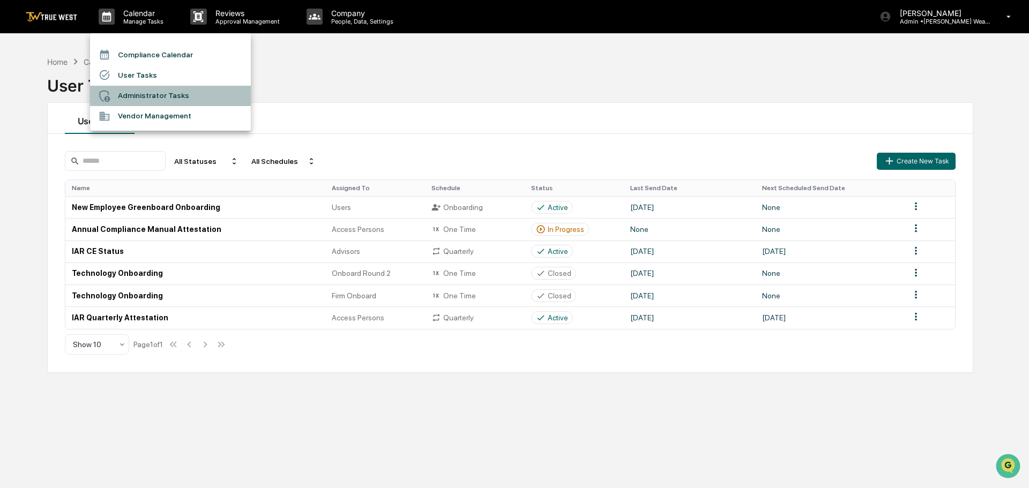
click at [136, 96] on li "Administrator Tasks" at bounding box center [170, 96] width 161 height 20
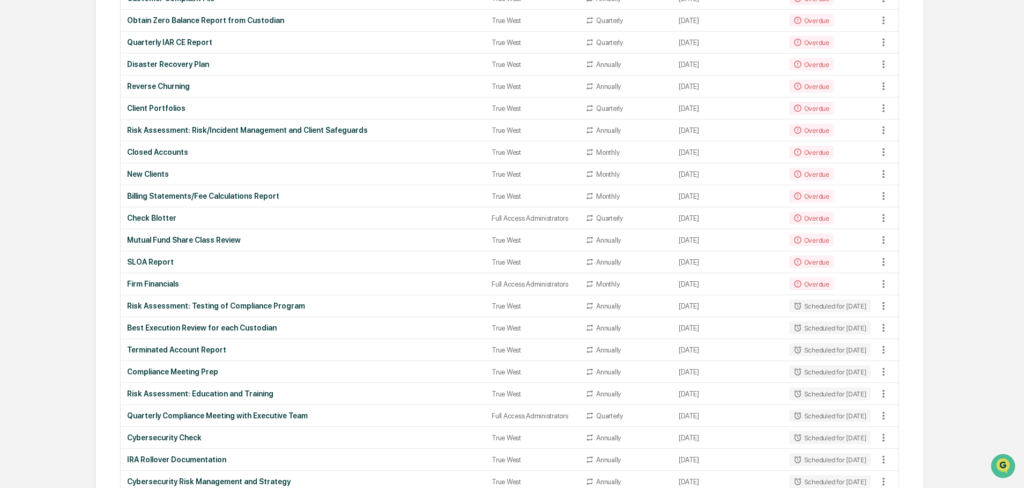
scroll to position [375, 0]
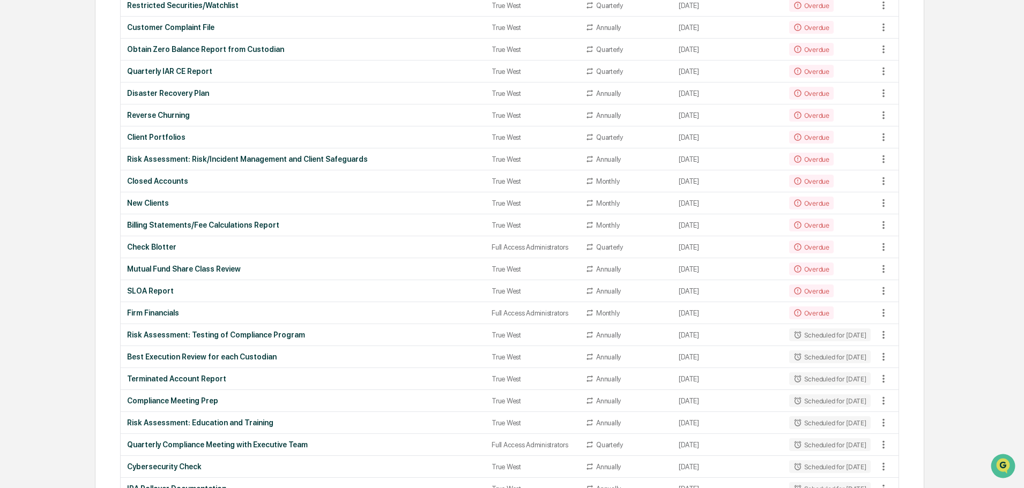
click at [154, 311] on div "Firm Financials" at bounding box center [303, 313] width 352 height 9
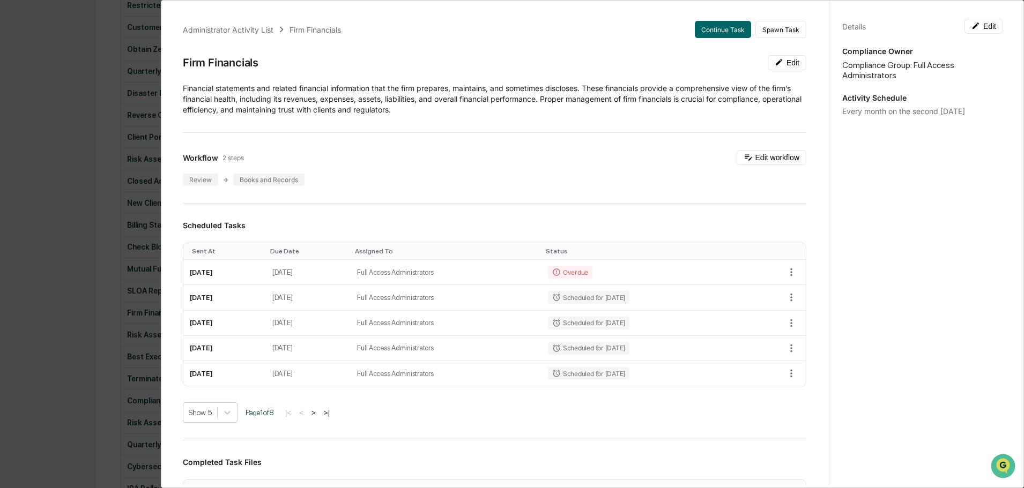
click at [65, 35] on div "Administrator Activity List Firm Financials Continue Task Spawn Task Firm Finan…" at bounding box center [512, 244] width 1024 height 488
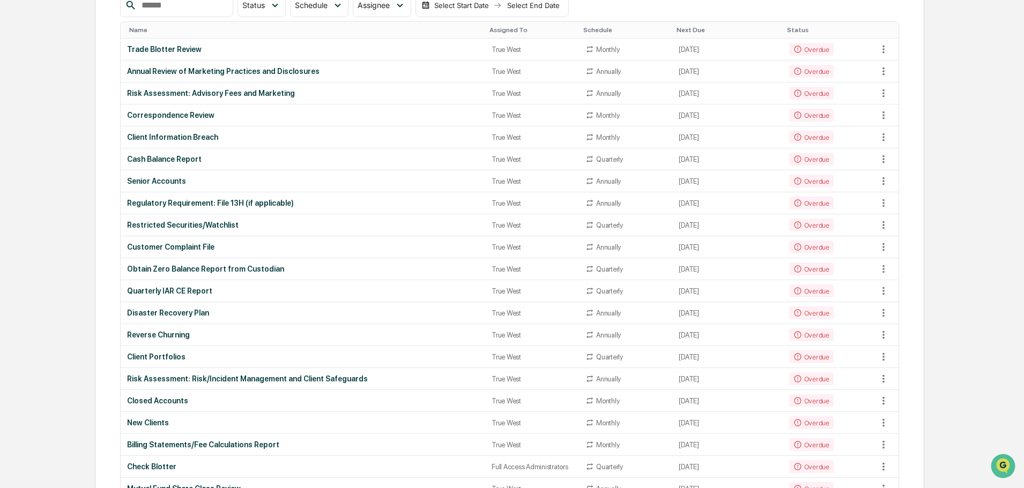
scroll to position [0, 0]
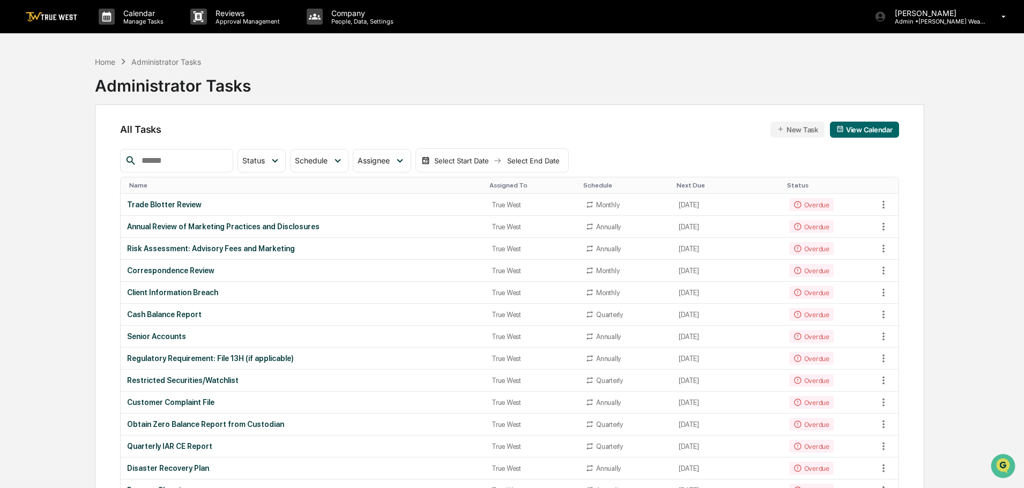
click at [244, 17] on p "Reviews" at bounding box center [246, 13] width 78 height 9
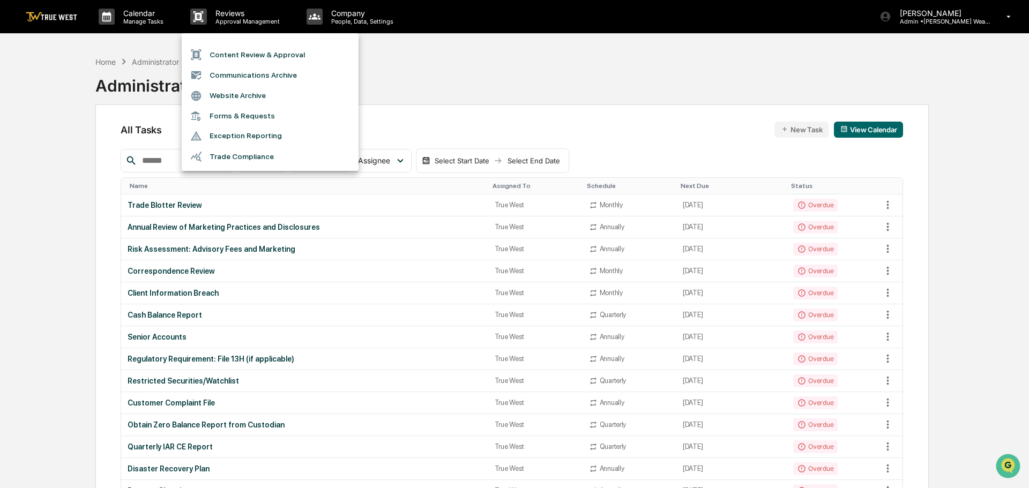
click at [339, 10] on div at bounding box center [514, 244] width 1029 height 488
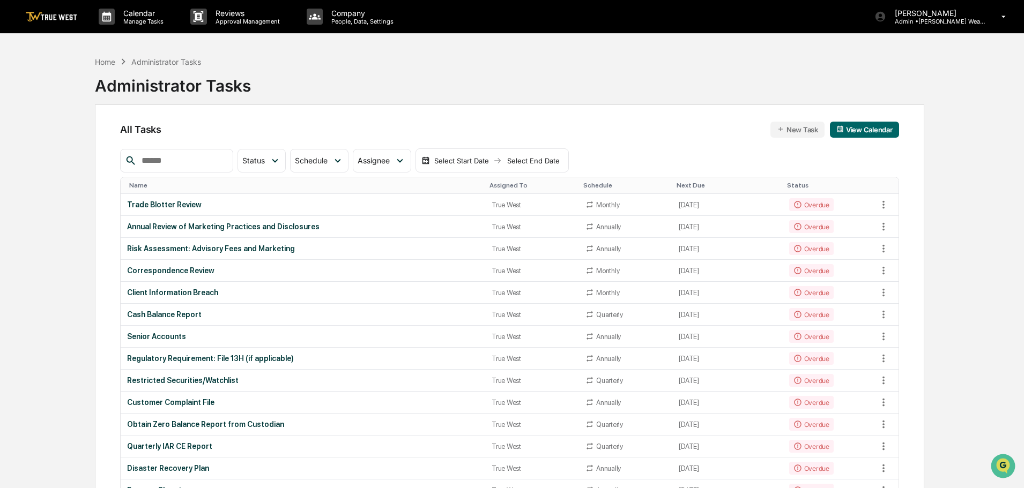
click at [340, 10] on p "Company" at bounding box center [361, 13] width 76 height 9
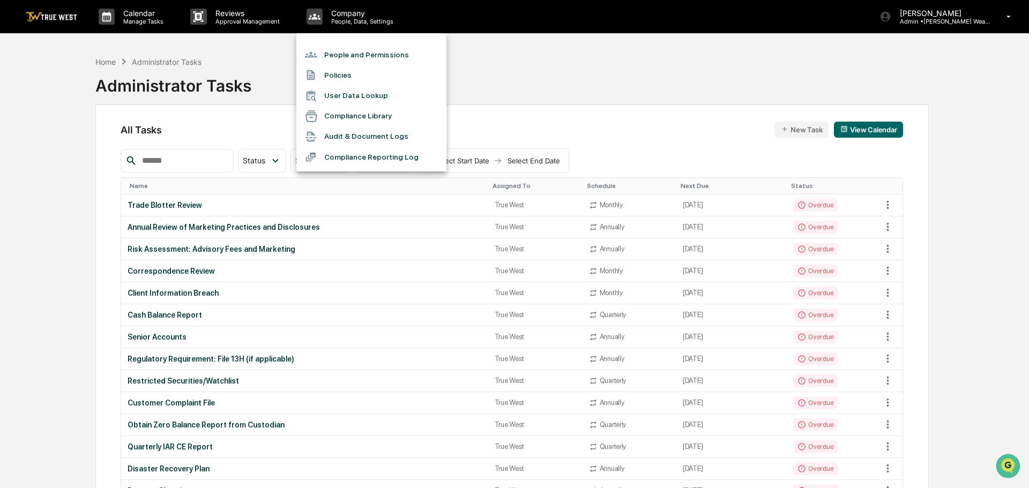
click at [133, 18] on div at bounding box center [514, 244] width 1029 height 488
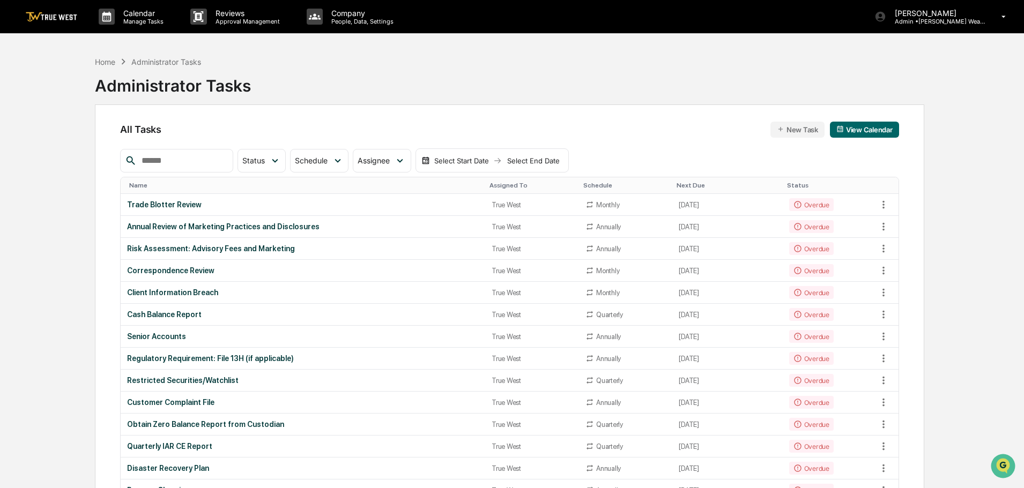
click at [102, 59] on div "Home" at bounding box center [105, 61] width 20 height 9
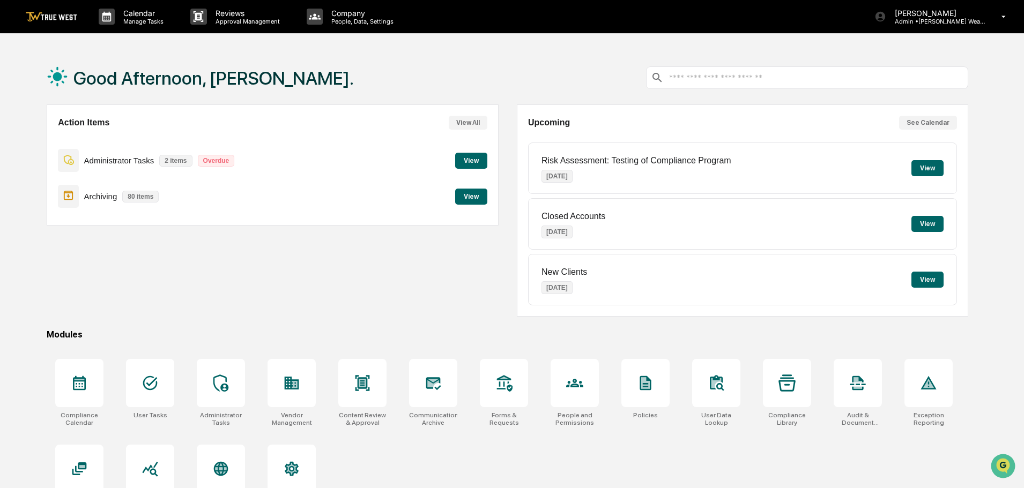
click at [471, 159] on button "View" at bounding box center [471, 161] width 32 height 16
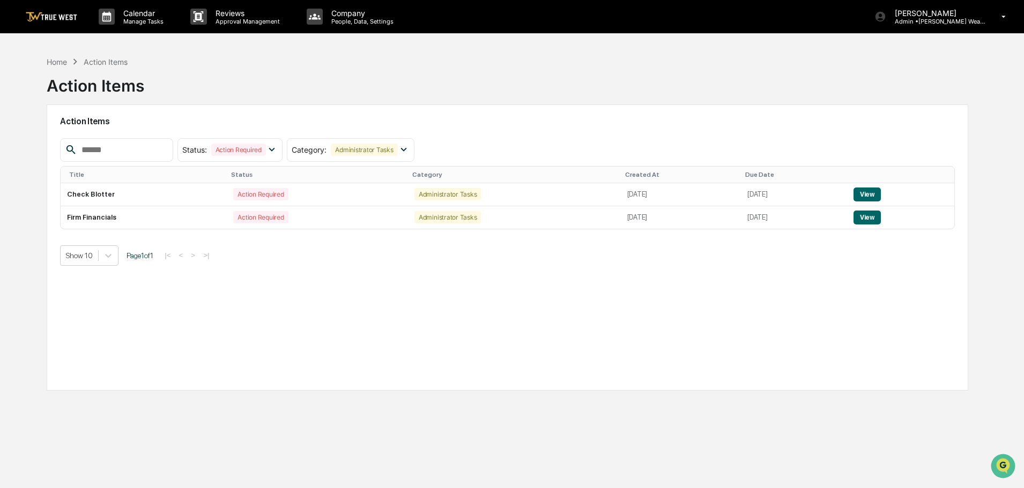
click at [875, 220] on button "View" at bounding box center [866, 218] width 27 height 14
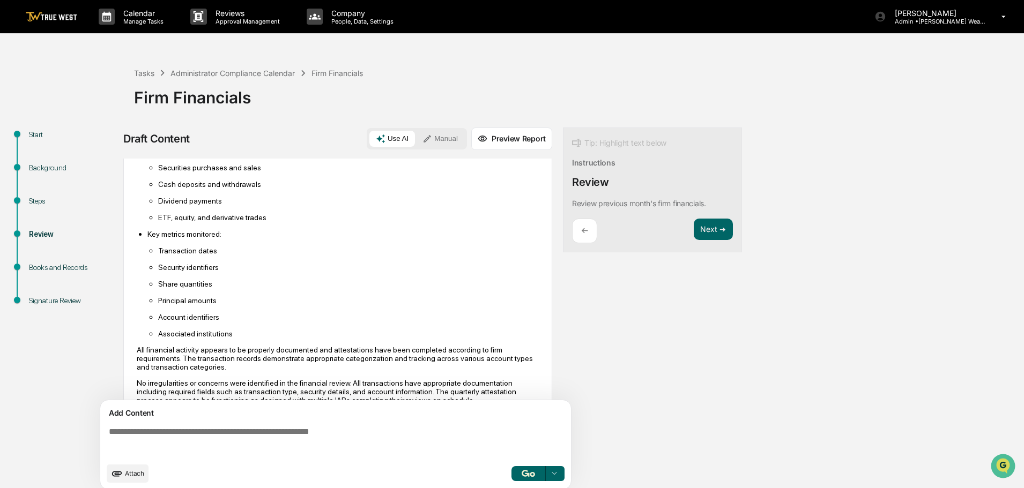
scroll to position [311, 0]
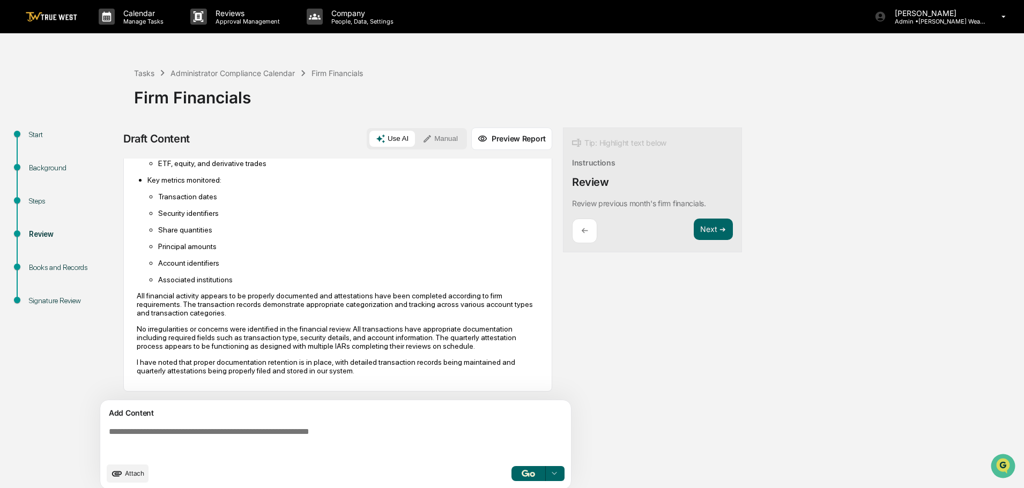
click at [499, 134] on button "Preview Report" at bounding box center [511, 139] width 81 height 23
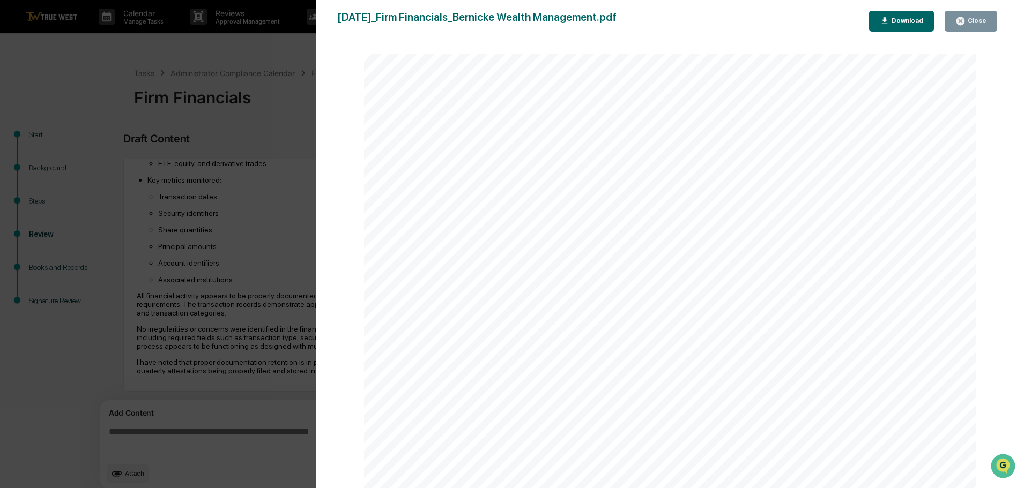
scroll to position [1286, 0]
click at [961, 17] on icon "button" at bounding box center [960, 21] width 10 height 10
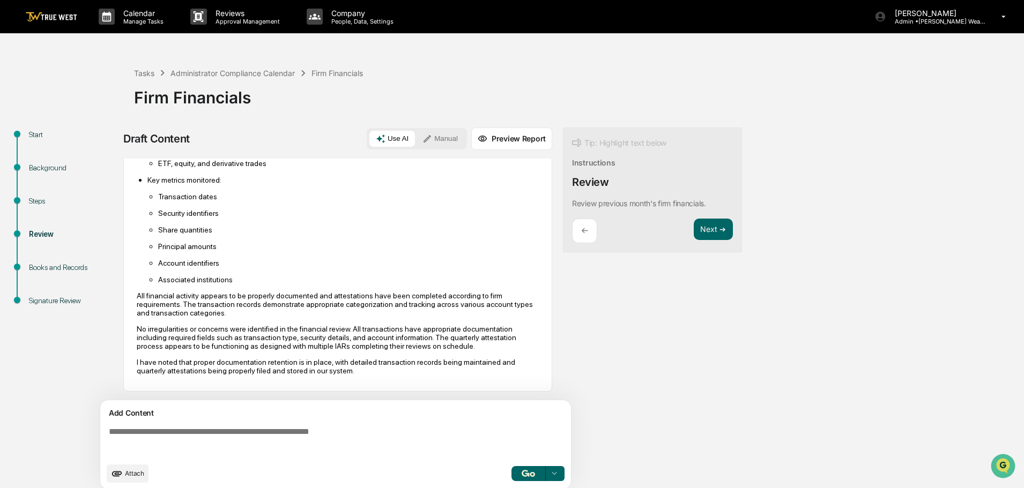
click at [400, 138] on button "Use AI" at bounding box center [392, 139] width 46 height 16
click at [443, 135] on button "Manual" at bounding box center [440, 139] width 48 height 16
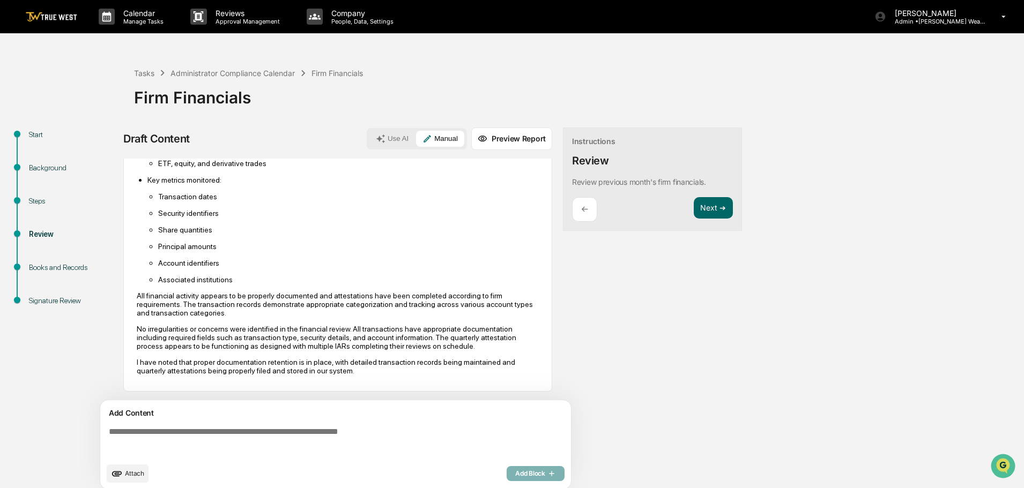
click at [397, 139] on button "Use AI" at bounding box center [392, 139] width 46 height 16
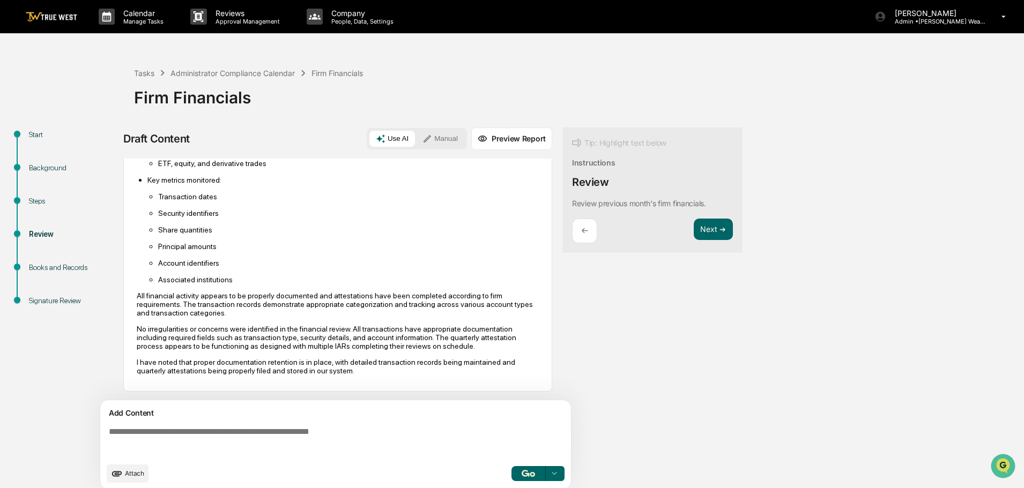
click at [448, 139] on button "Manual" at bounding box center [440, 139] width 48 height 16
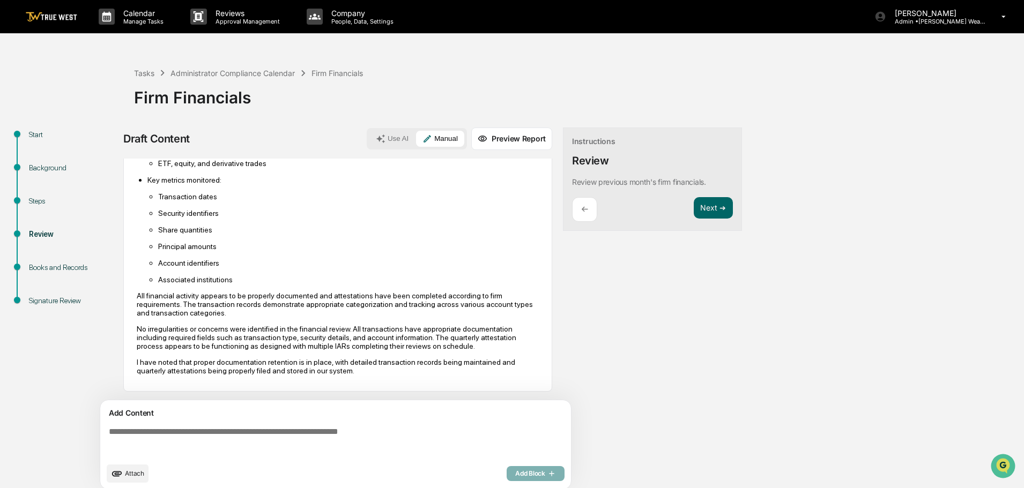
click at [394, 137] on button "Use AI" at bounding box center [392, 139] width 46 height 16
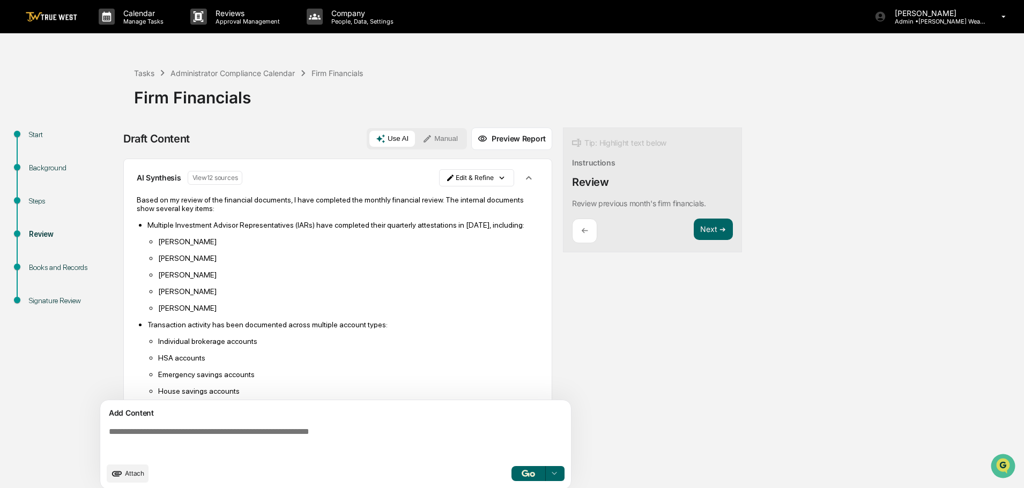
click at [443, 137] on button "Manual" at bounding box center [440, 139] width 48 height 16
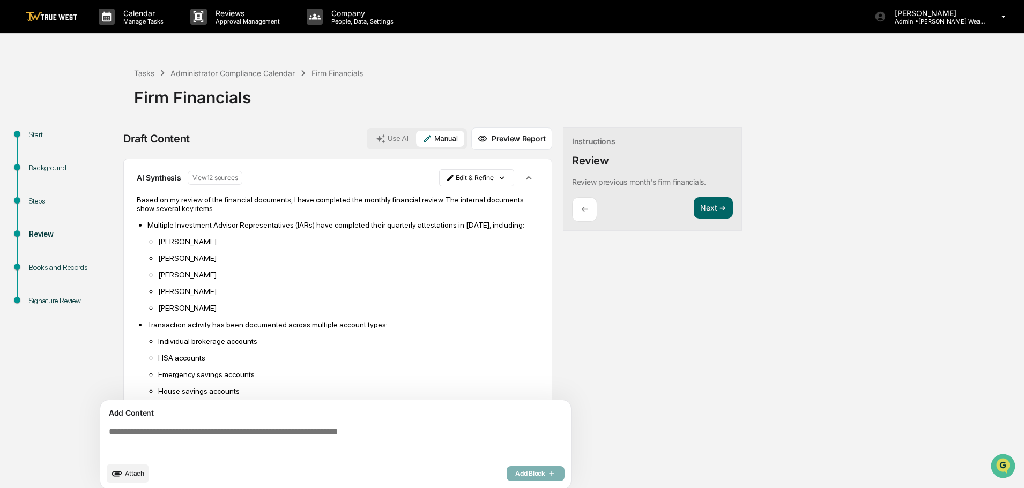
click at [709, 203] on button "Next ➔" at bounding box center [713, 208] width 39 height 22
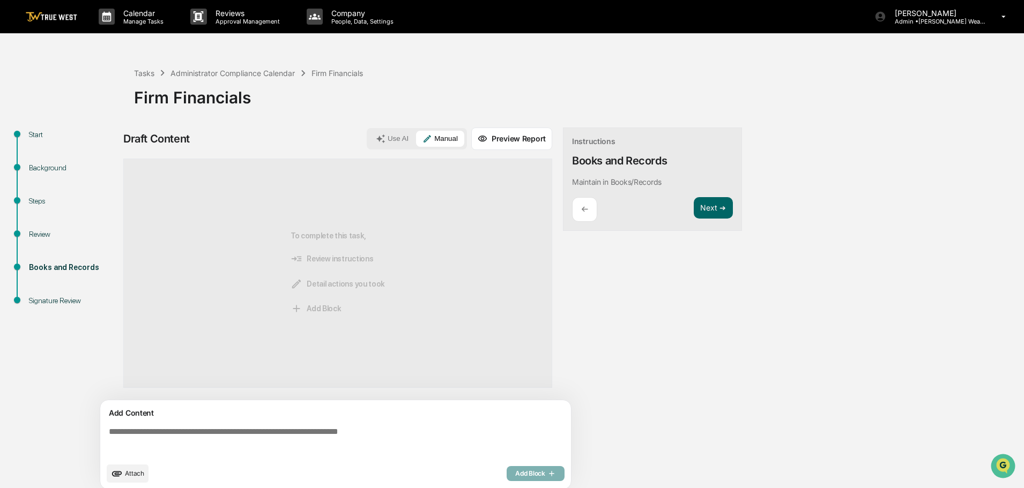
click at [388, 141] on button "Use AI" at bounding box center [392, 139] width 46 height 16
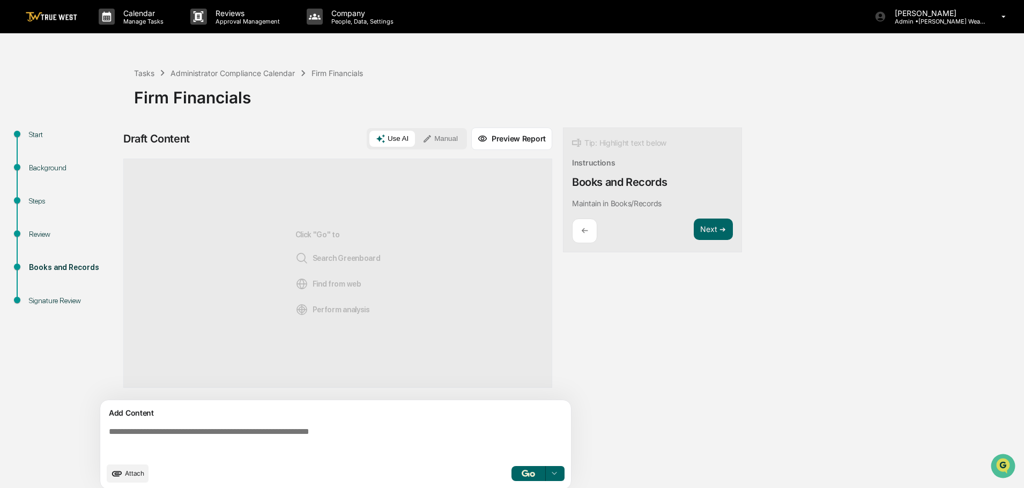
click at [502, 132] on button "Preview Report" at bounding box center [511, 139] width 81 height 23
click at [446, 135] on button "Manual" at bounding box center [449, 139] width 48 height 16
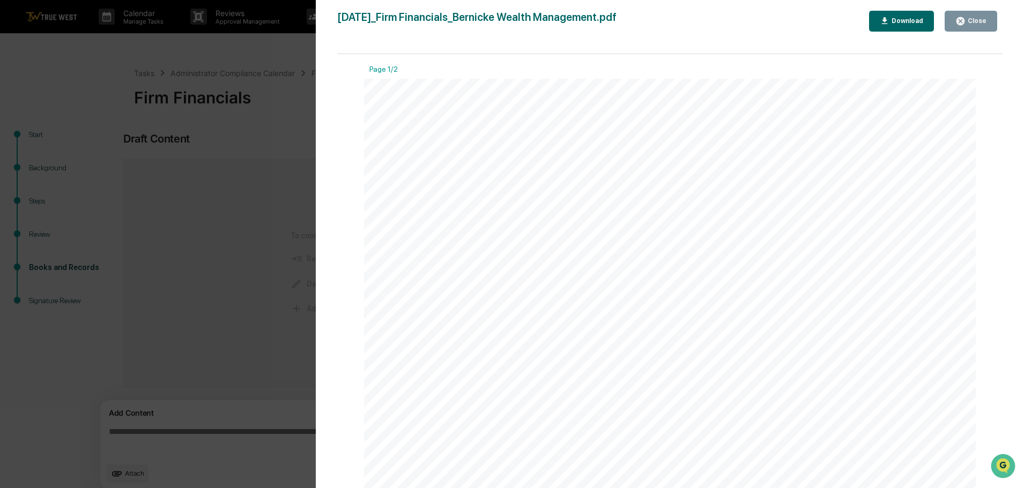
click at [245, 55] on div "Version History 08/19/2025, 08:21 PM Kristie Weber 2025-08-19_Firm Financials_B…" at bounding box center [512, 244] width 1024 height 488
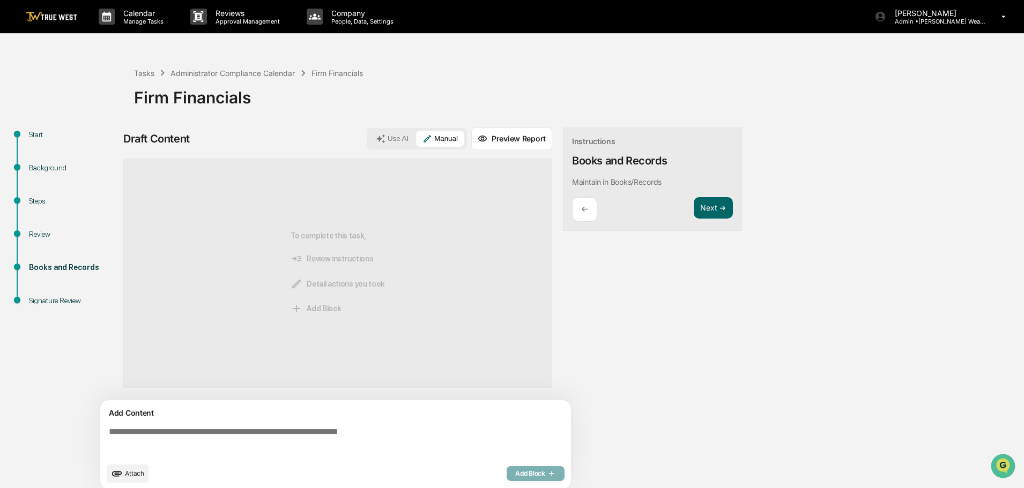
click at [35, 131] on div "Start" at bounding box center [73, 134] width 88 height 11
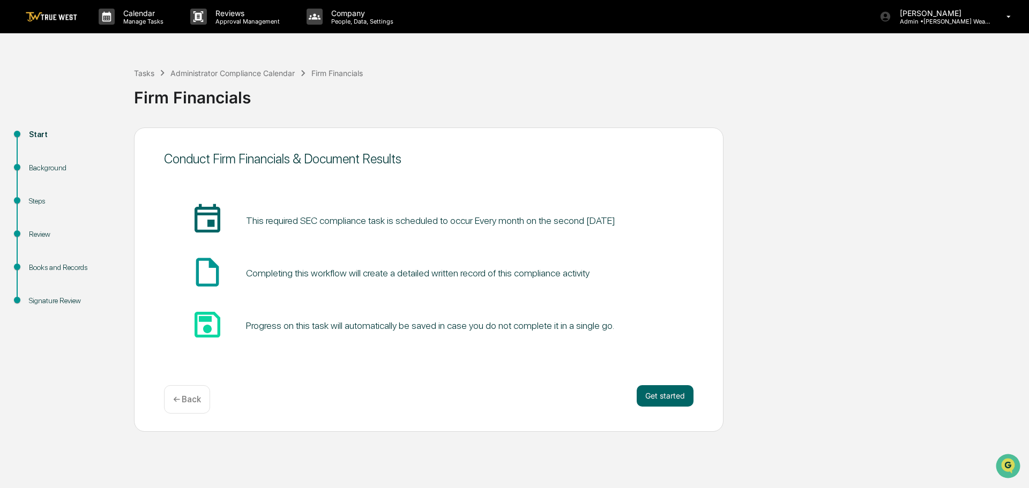
click at [659, 391] on button "Get started" at bounding box center [665, 395] width 57 height 21
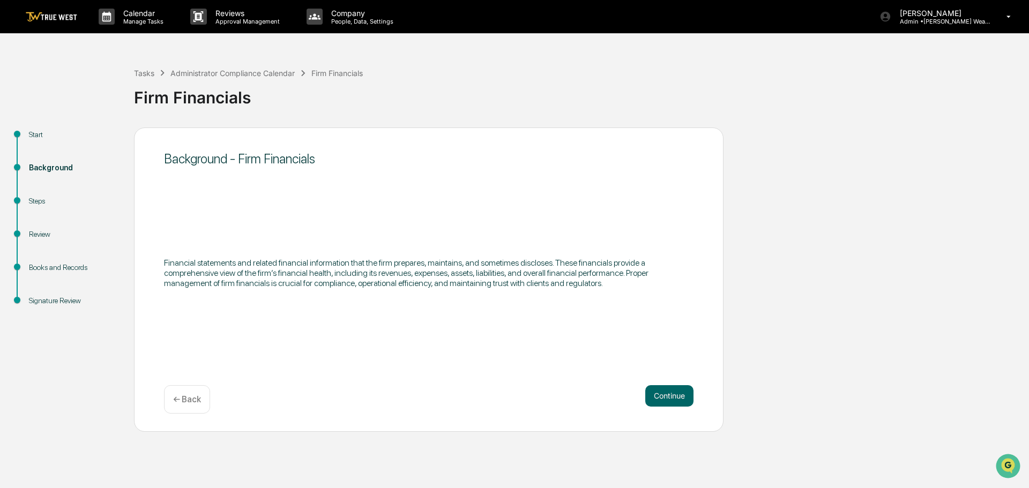
click at [668, 393] on button "Continue" at bounding box center [669, 395] width 48 height 21
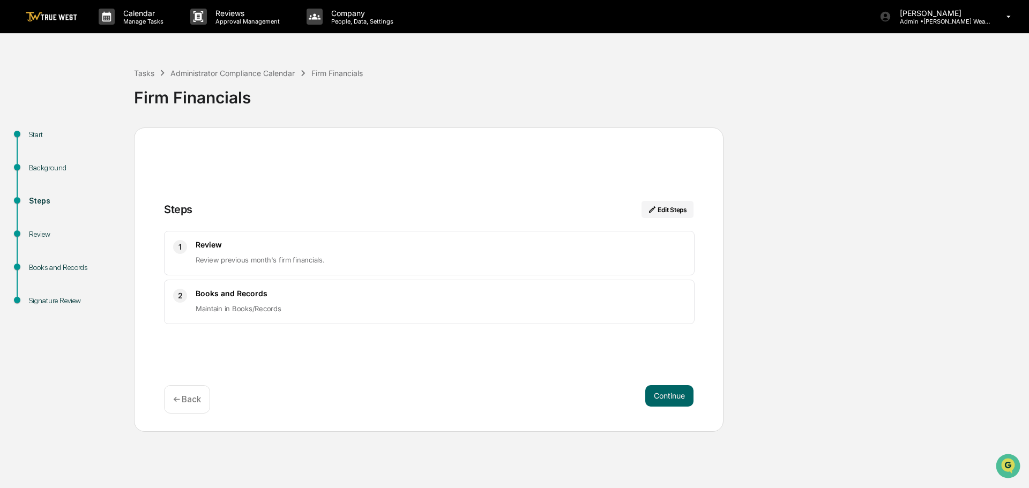
click at [284, 255] on p "Review previous month's firm financials." at bounding box center [441, 260] width 490 height 13
click at [338, 302] on div "Books and Records Maintain in Books/Records" at bounding box center [441, 302] width 490 height 26
click at [673, 392] on button "Continue" at bounding box center [669, 395] width 48 height 21
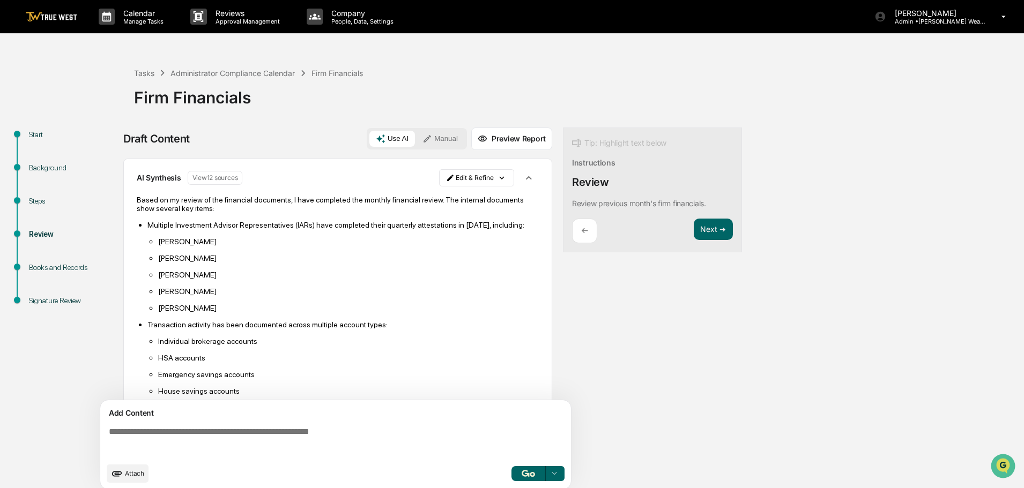
click at [230, 180] on button "View 12 sources" at bounding box center [215, 178] width 55 height 14
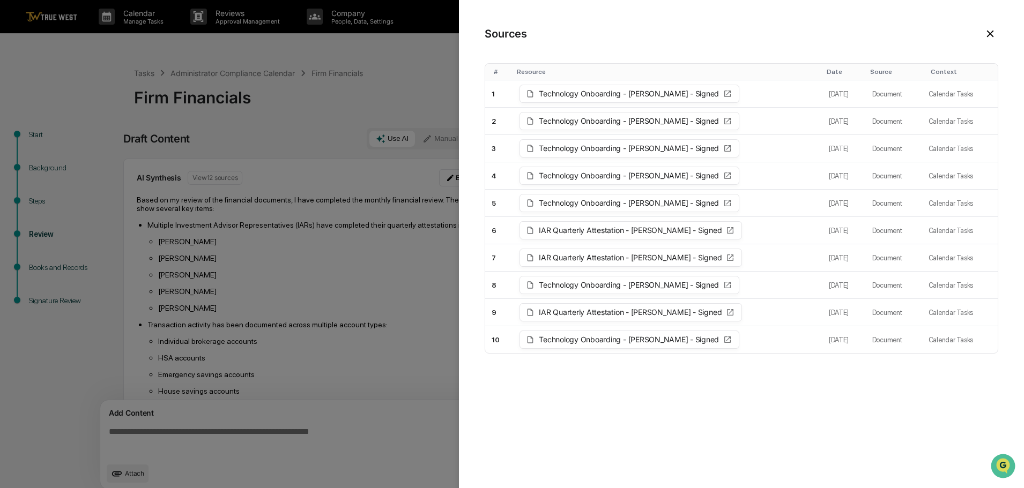
click at [992, 27] on button at bounding box center [990, 34] width 16 height 16
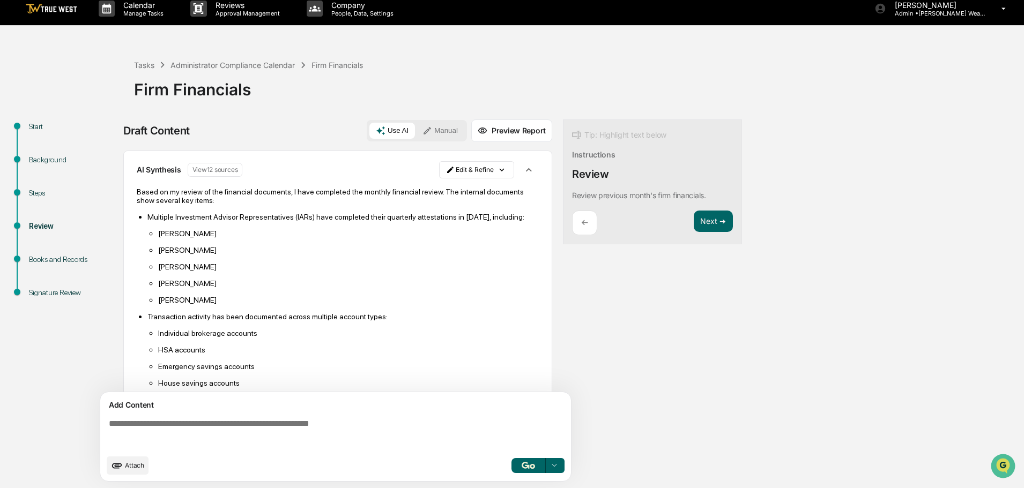
click at [138, 3] on p "Calendar" at bounding box center [142, 5] width 54 height 9
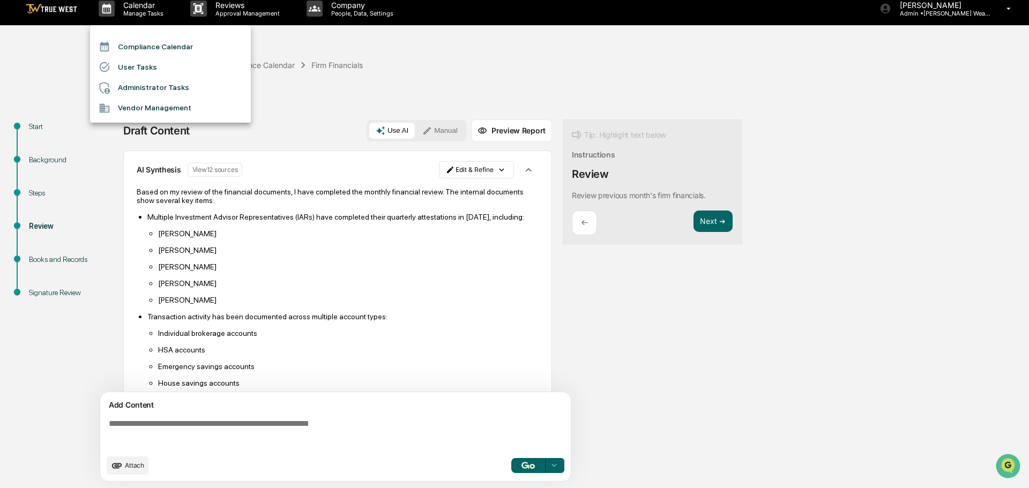
click at [140, 90] on li "Administrator Tasks" at bounding box center [170, 88] width 161 height 20
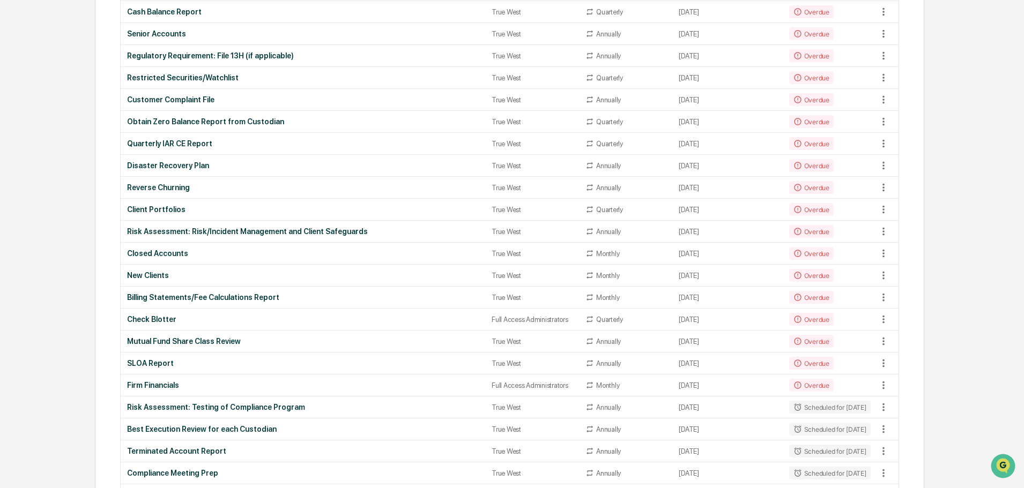
scroll to position [322, 0]
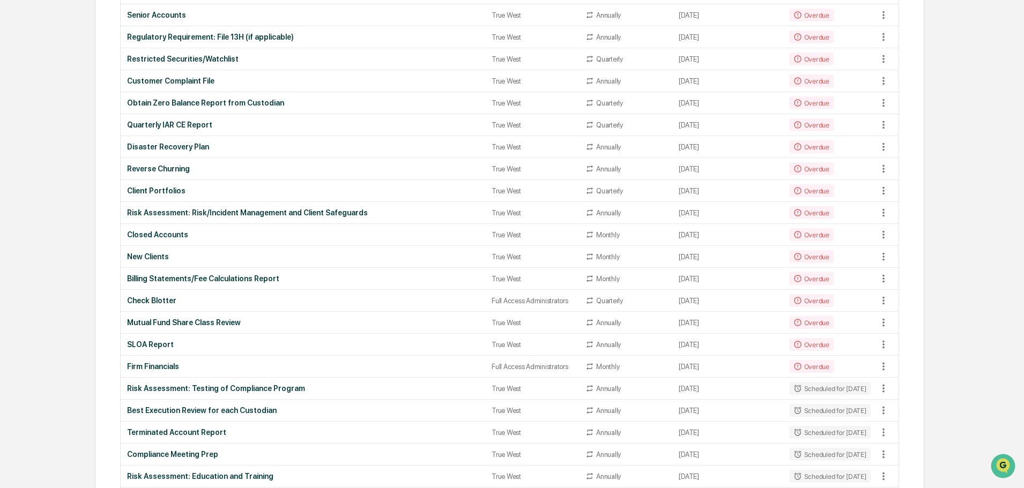
click at [159, 362] on div "Firm Financials" at bounding box center [303, 366] width 352 height 9
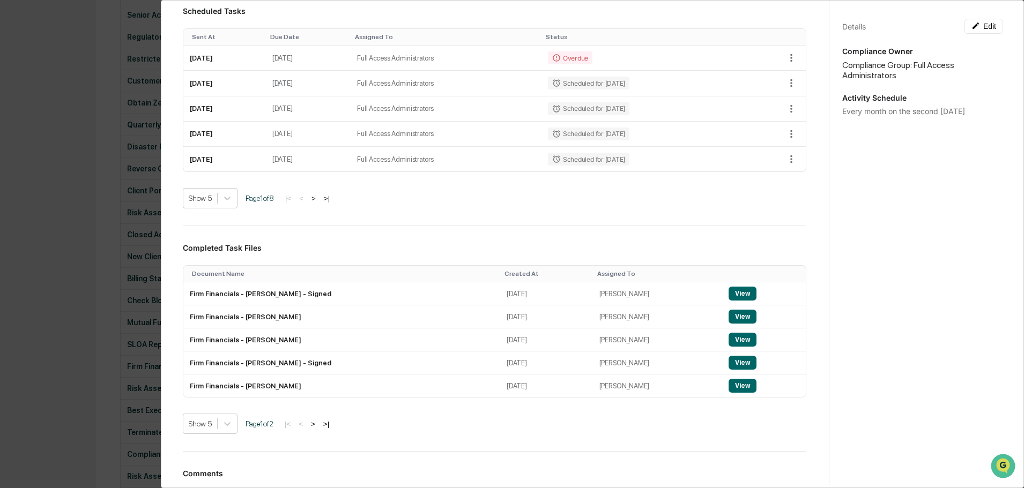
scroll to position [161, 0]
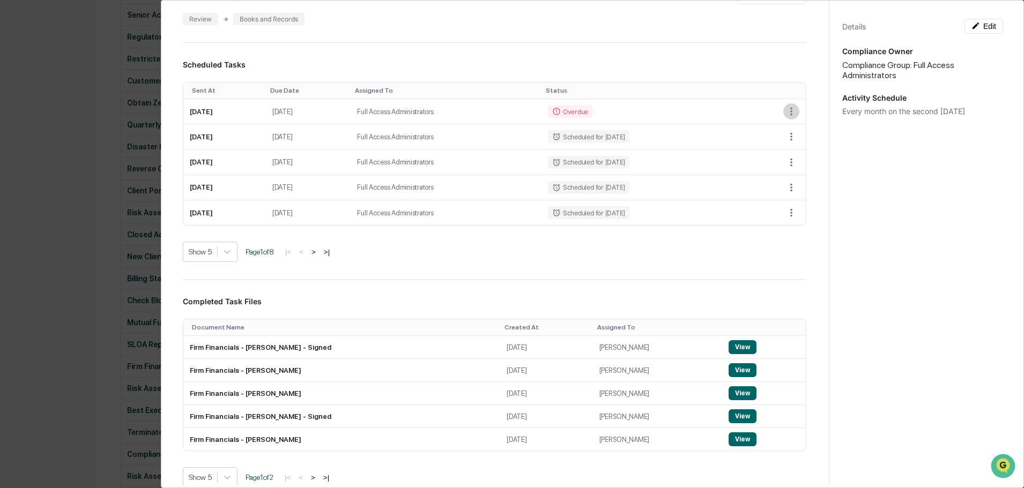
click at [785, 108] on icon "button" at bounding box center [791, 112] width 12 height 12
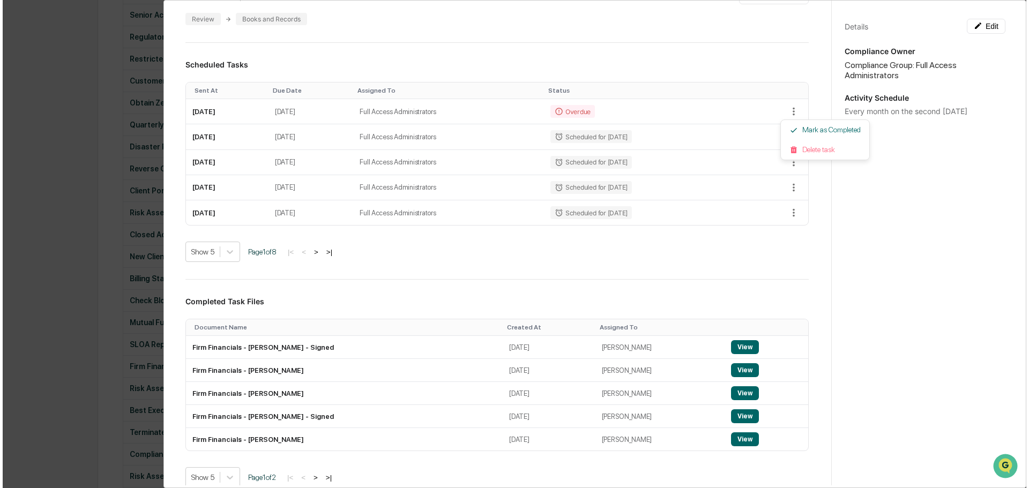
scroll to position [322, 0]
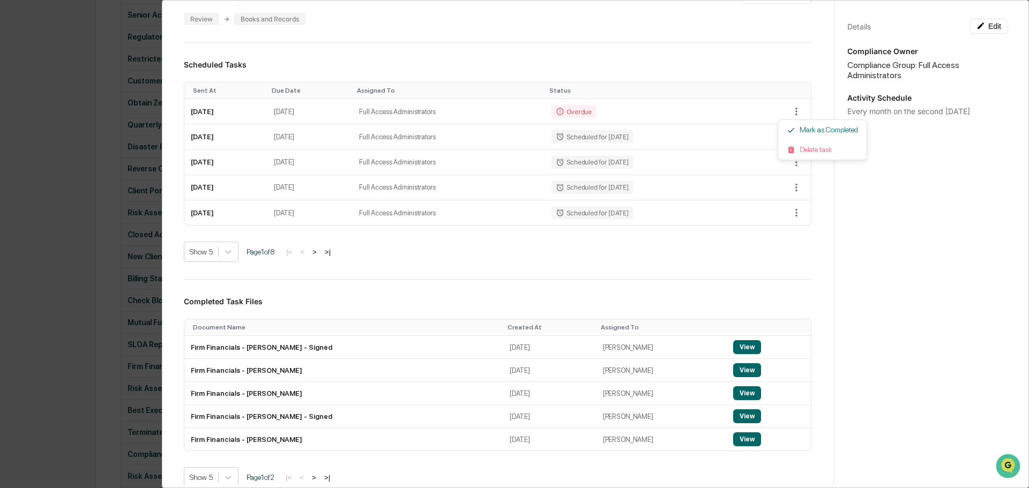
click at [779, 108] on div at bounding box center [514, 244] width 1029 height 488
click at [492, 111] on td "Full Access Administrators" at bounding box center [446, 111] width 191 height 25
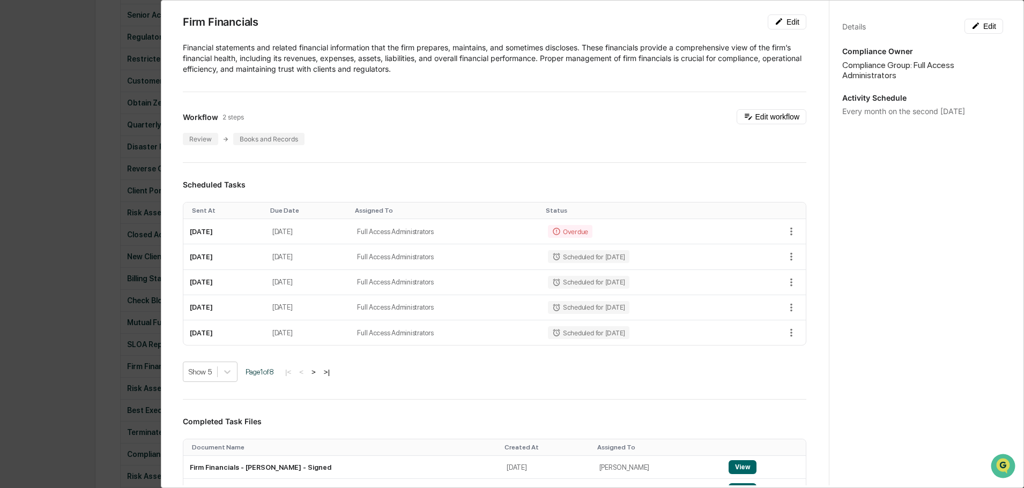
scroll to position [0, 0]
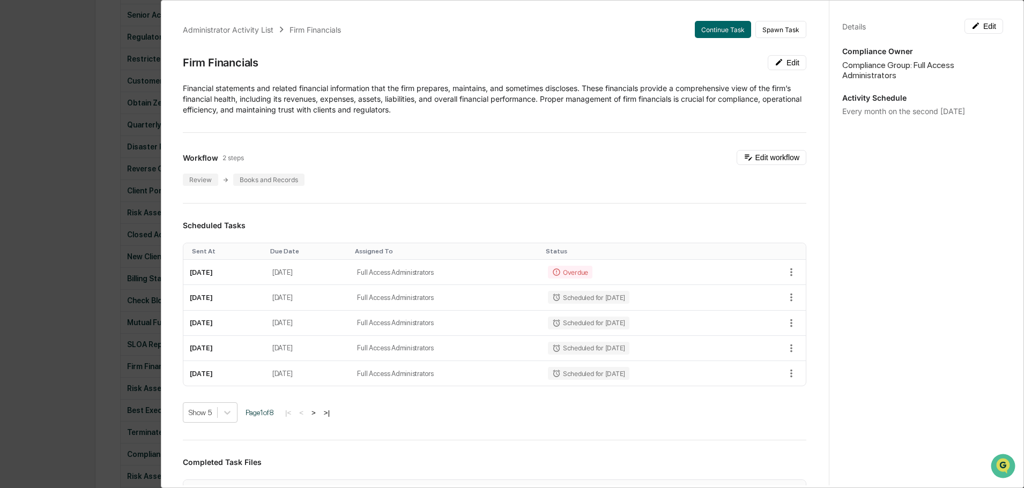
click at [398, 107] on p "Financial statements and related financial information that the firm prepares, …" at bounding box center [494, 99] width 623 height 32
click at [198, 176] on div "Review" at bounding box center [200, 180] width 35 height 12
click at [772, 157] on button "Edit workflow" at bounding box center [771, 157] width 70 height 15
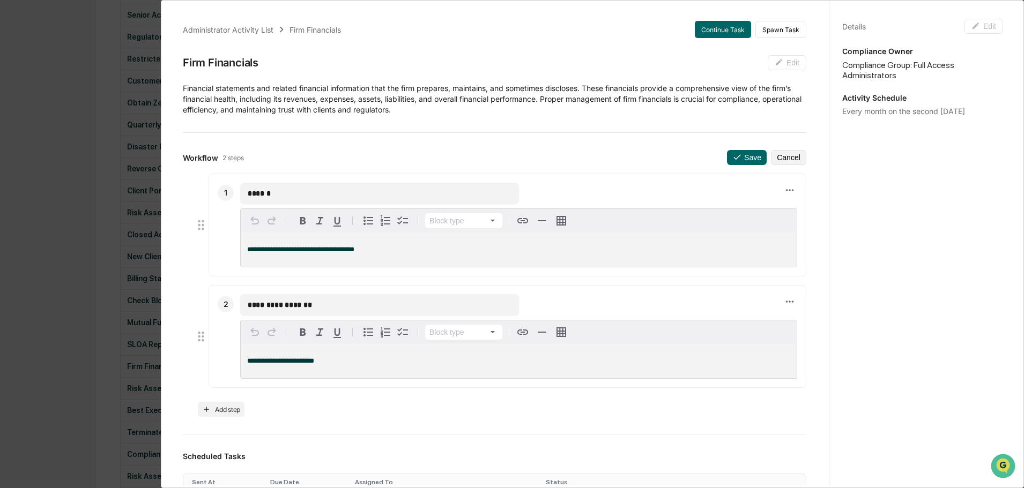
click at [791, 151] on button "Cancel" at bounding box center [788, 157] width 35 height 15
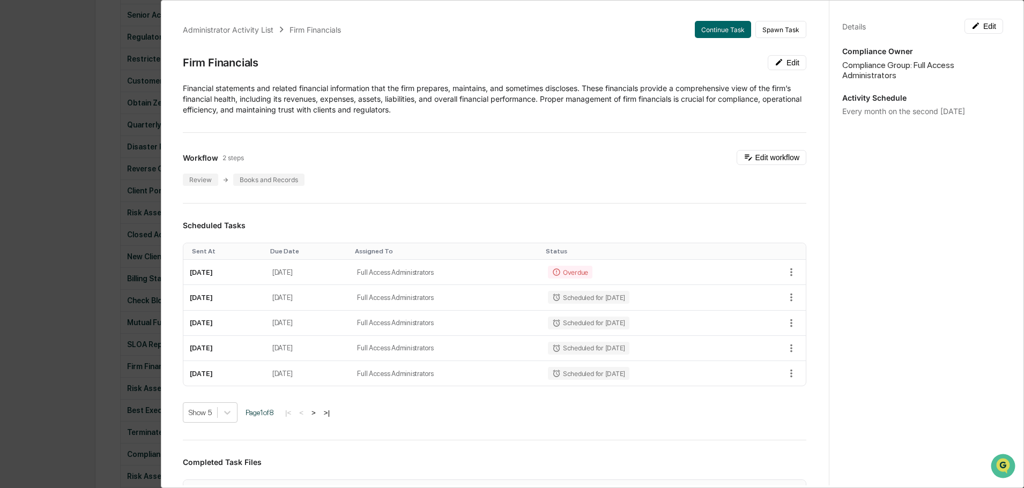
click at [702, 28] on button "Continue Task" at bounding box center [723, 29] width 56 height 17
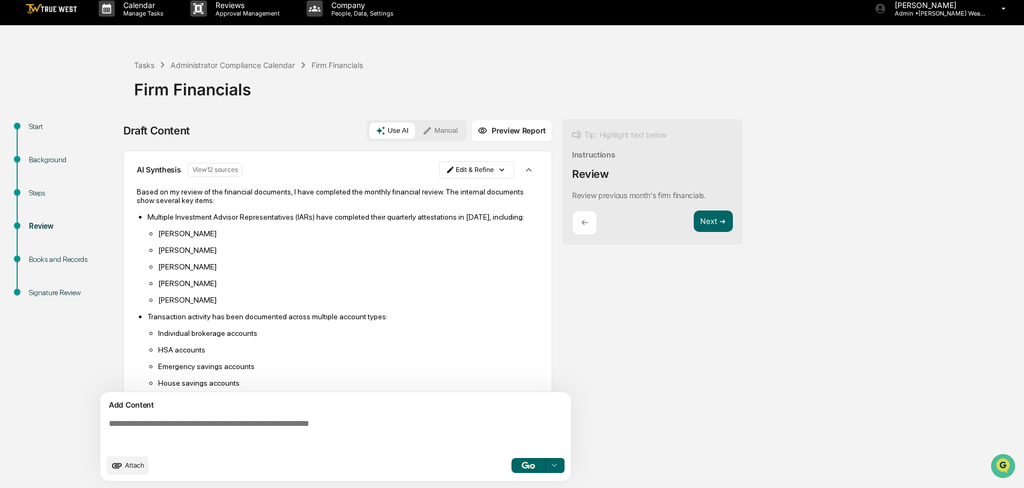
click at [710, 218] on button "Next ➔" at bounding box center [713, 222] width 39 height 22
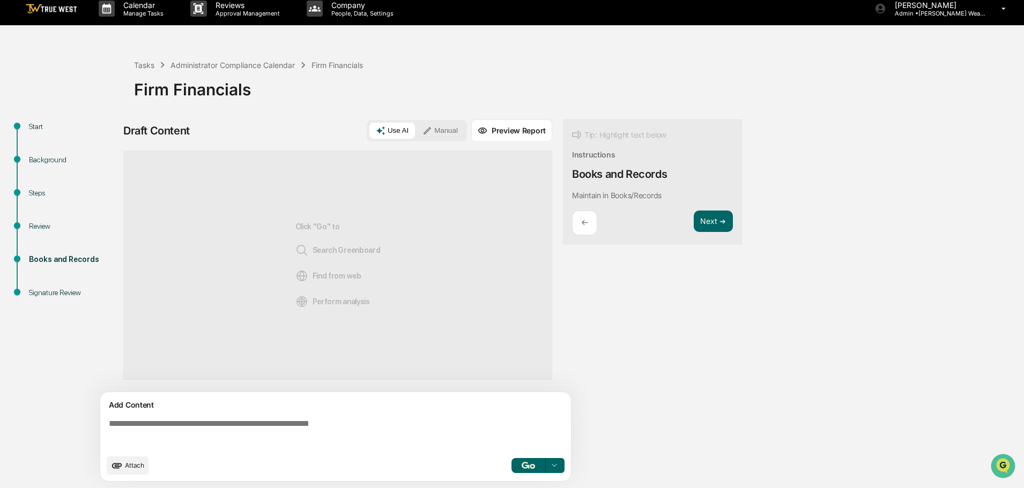
click at [710, 218] on button "Next ➔" at bounding box center [713, 222] width 39 height 22
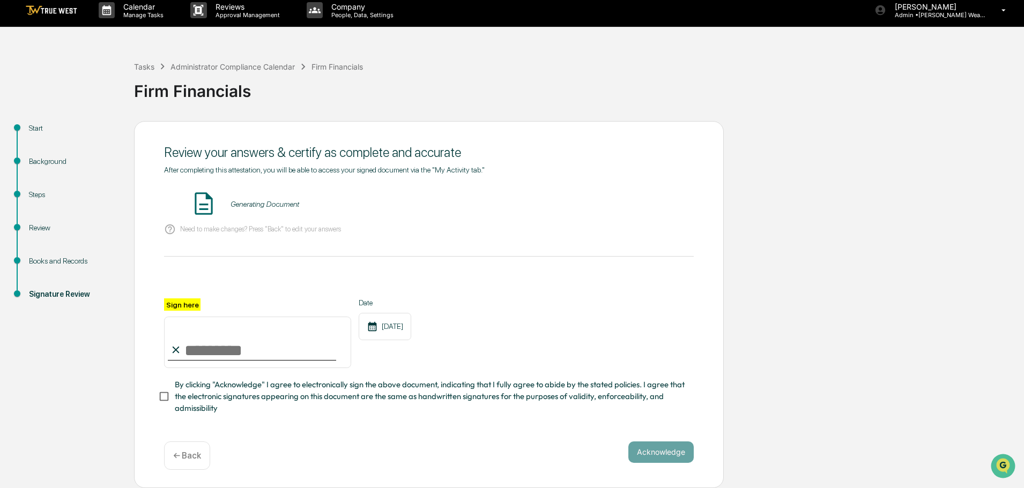
scroll to position [8, 0]
click at [632, 202] on button "VIEW" at bounding box center [633, 204] width 70 height 18
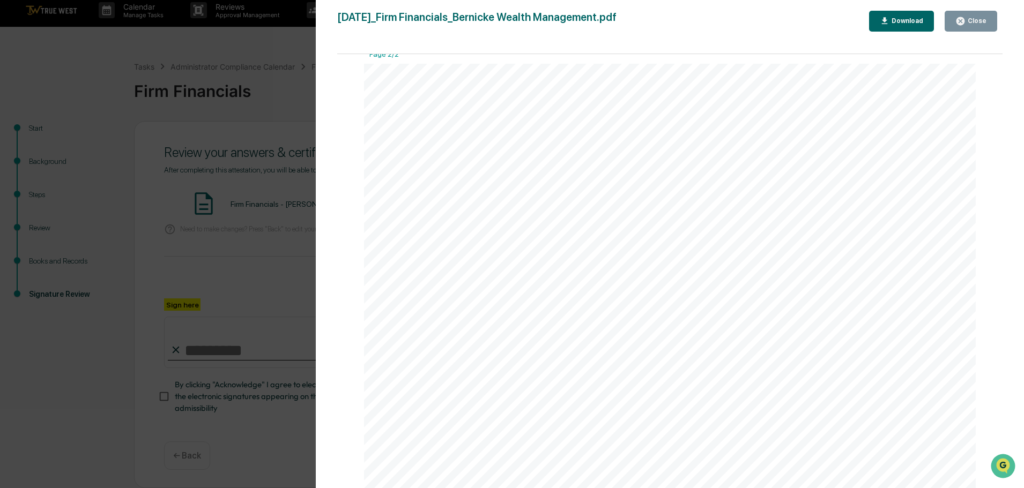
scroll to position [965, 0]
click at [977, 17] on div "Close" at bounding box center [975, 21] width 21 height 8
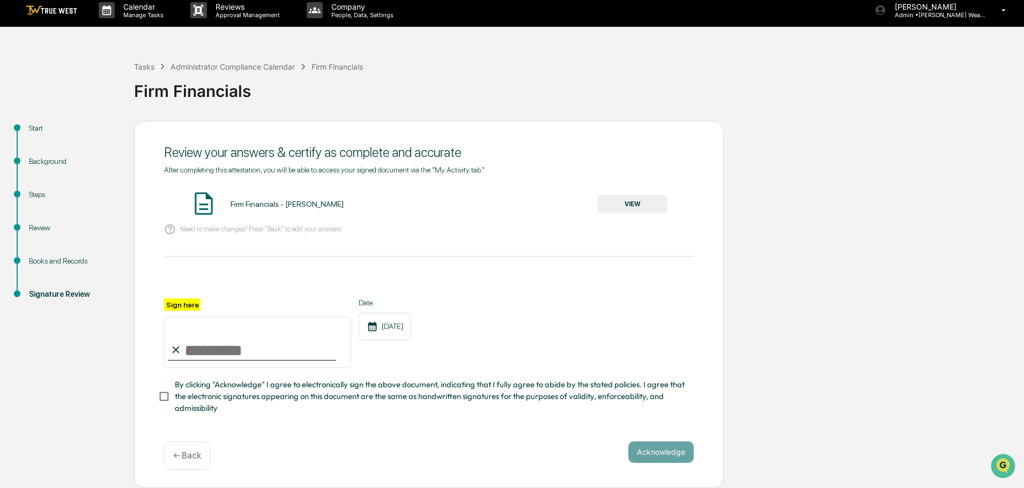
click at [181, 461] on p "← Back" at bounding box center [187, 456] width 28 height 10
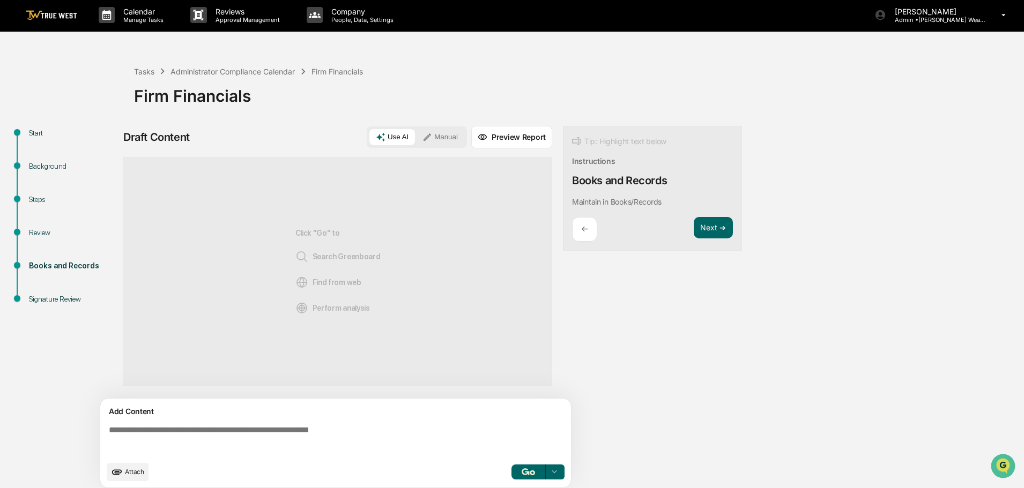
scroll to position [0, 0]
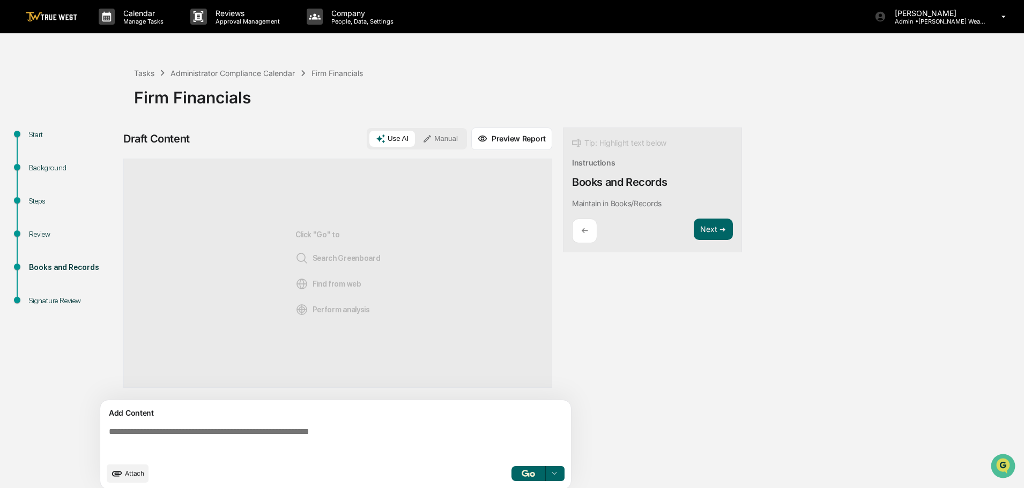
click at [33, 163] on div "Background" at bounding box center [73, 167] width 88 height 11
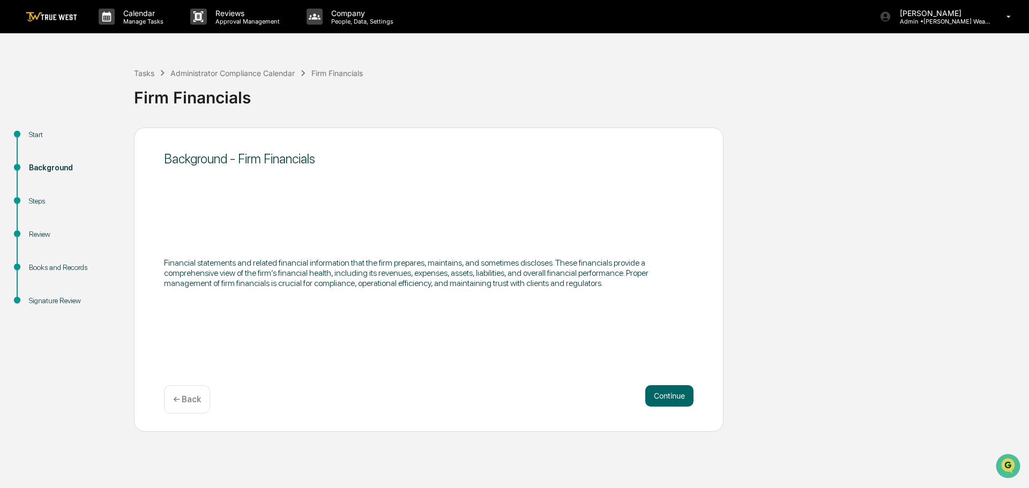
click at [40, 203] on div "Steps" at bounding box center [73, 201] width 88 height 11
click at [42, 198] on div "Steps" at bounding box center [73, 201] width 88 height 11
click at [683, 398] on button "Continue" at bounding box center [669, 395] width 48 height 21
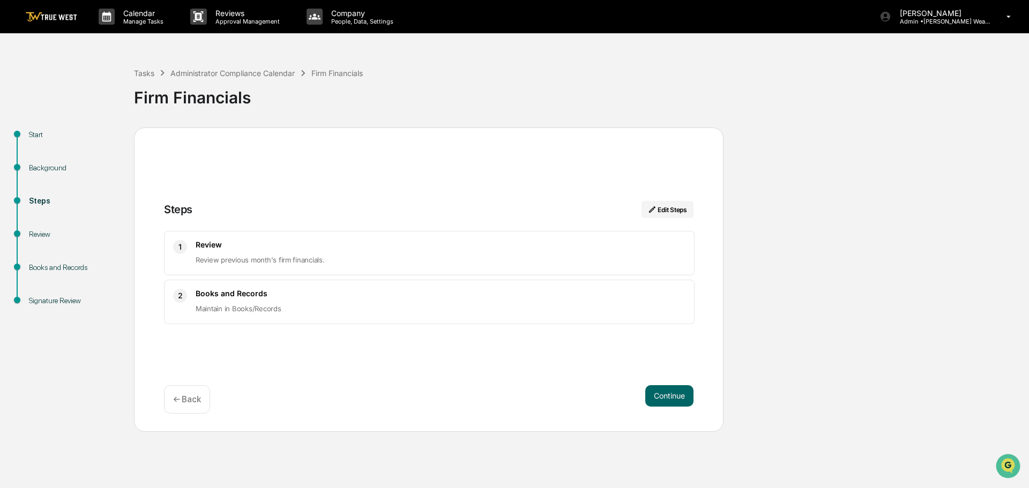
click at [679, 395] on button "Continue" at bounding box center [669, 395] width 48 height 21
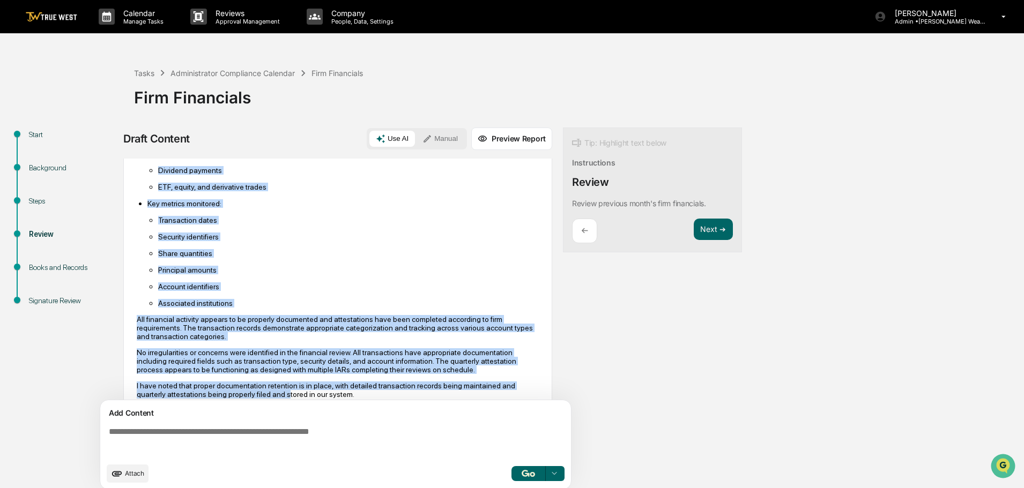
scroll to position [311, 0]
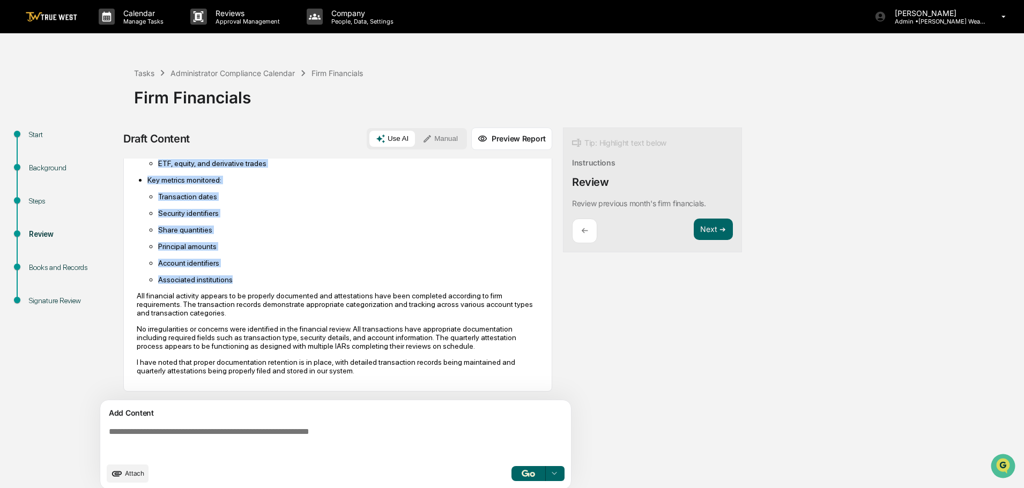
drag, startPoint x: 138, startPoint y: 199, endPoint x: 244, endPoint y: 281, distance: 133.7
click at [244, 281] on div "Based on my review of the financial documents, I have completed the monthly fin…" at bounding box center [338, 130] width 402 height 490
copy div "Based on my review of the financial documents, I have completed the monthly fin…"
click at [367, 276] on p "Associated institutions" at bounding box center [348, 280] width 381 height 9
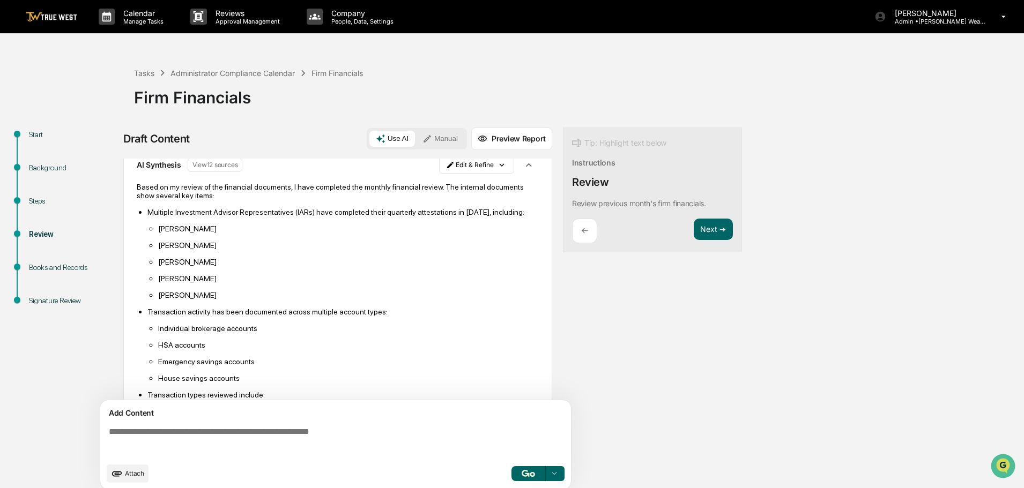
scroll to position [0, 0]
